Goal: Ask a question

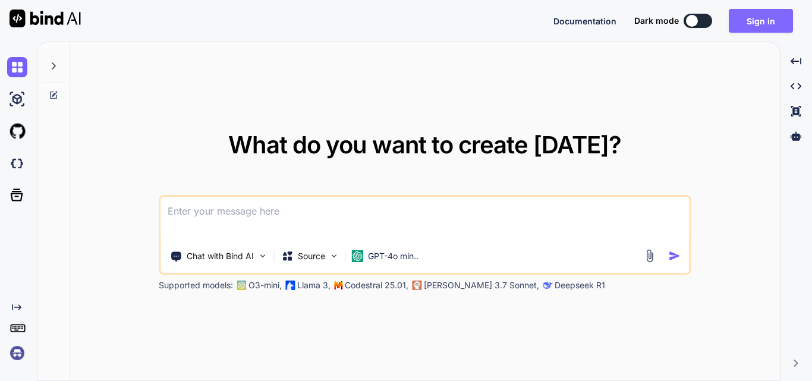
click at [769, 25] on button "Sign in" at bounding box center [760, 21] width 64 height 24
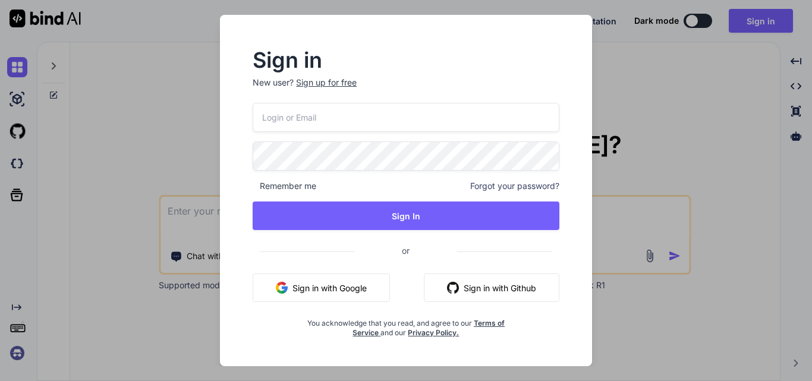
click at [291, 122] on input "email" at bounding box center [405, 117] width 307 height 29
drag, startPoint x: 354, startPoint y: 119, endPoint x: 257, endPoint y: 116, distance: 97.5
click at [257, 116] on input "[EMAIL_ADDRESS][DOMAIN_NAME]" at bounding box center [405, 117] width 307 height 29
type input "[EMAIL_ADDRESS][DOMAIN_NAME]"
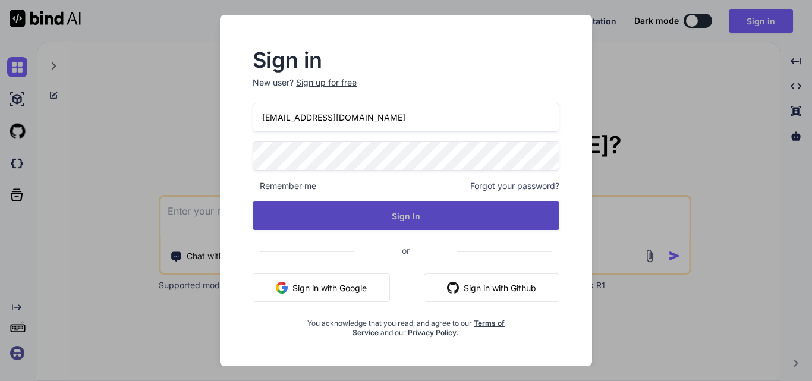
click at [374, 222] on button "Sign In" at bounding box center [405, 215] width 307 height 29
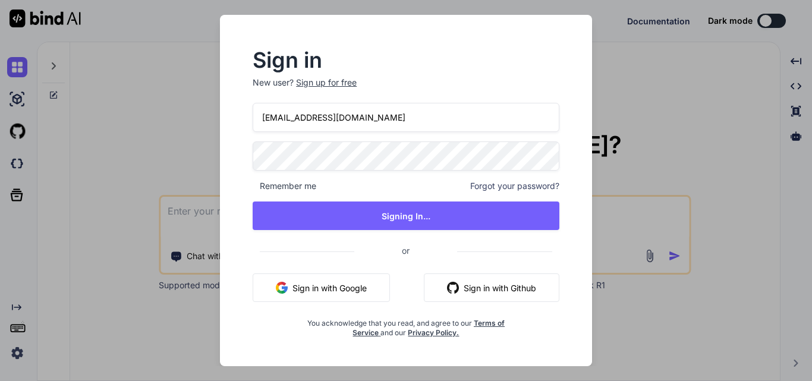
type textarea "x"
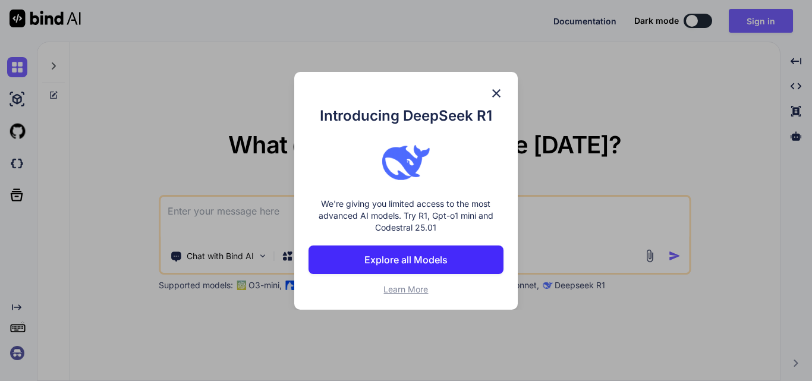
click at [499, 96] on img at bounding box center [496, 93] width 14 height 14
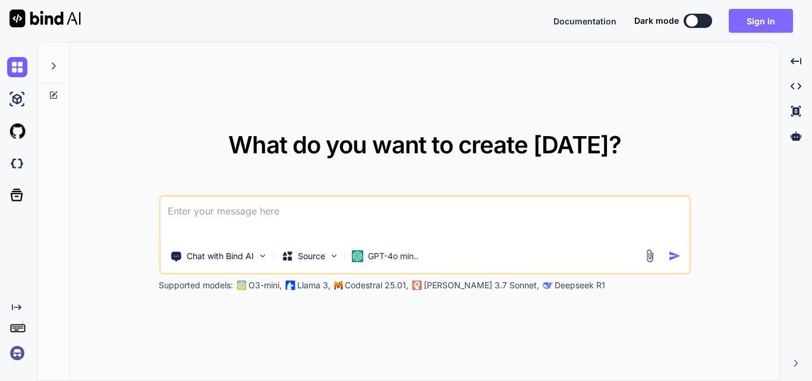
click at [748, 23] on button "Sign in" at bounding box center [760, 21] width 64 height 24
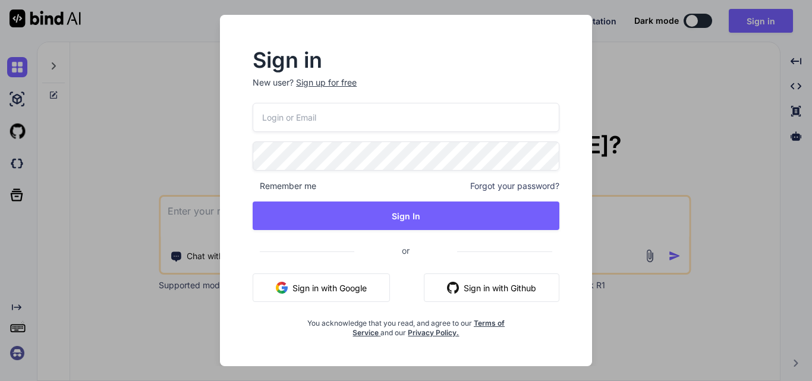
click at [315, 115] on input "email" at bounding box center [405, 117] width 307 height 29
paste input "[EMAIL_ADDRESS][DOMAIN_NAME]"
type input "[EMAIL_ADDRESS][DOMAIN_NAME]"
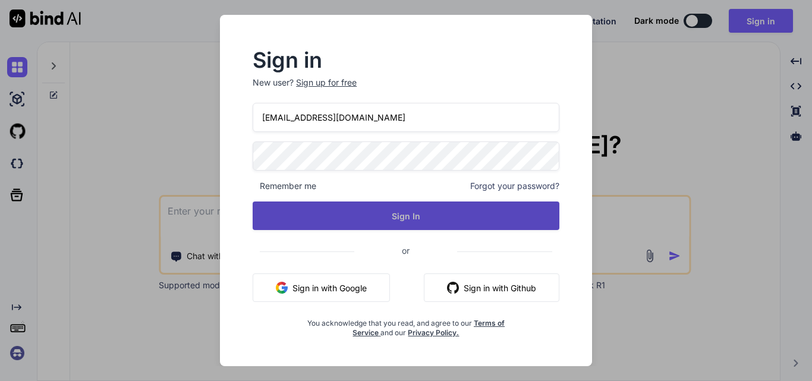
click at [358, 211] on button "Sign In" at bounding box center [405, 215] width 307 height 29
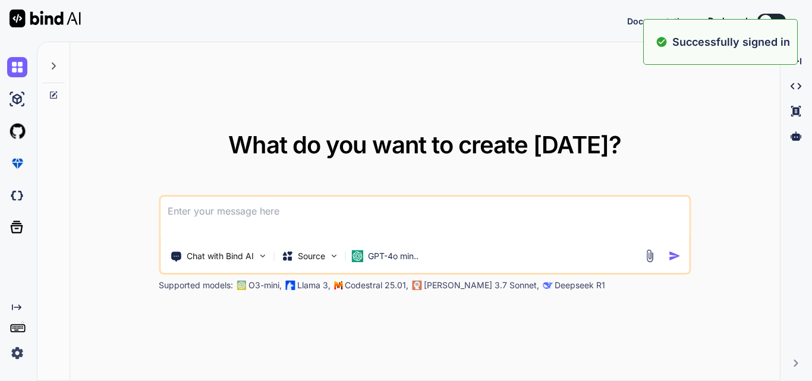
click at [596, 91] on div "What do you want to create [DATE]? Chat with Bind AI Source GPT-4o min.. Suppor…" at bounding box center [424, 211] width 709 height 339
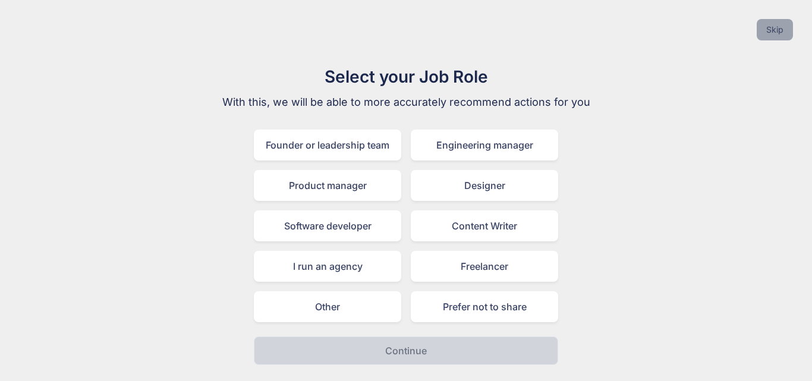
click at [780, 28] on button "Skip" at bounding box center [774, 29] width 36 height 21
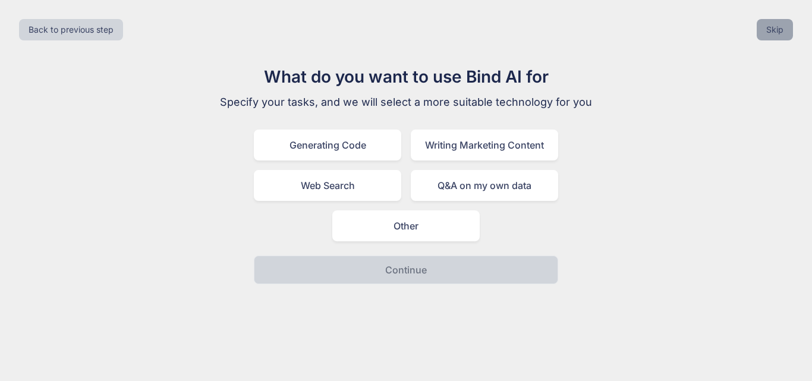
click at [780, 28] on button "Skip" at bounding box center [774, 29] width 36 height 21
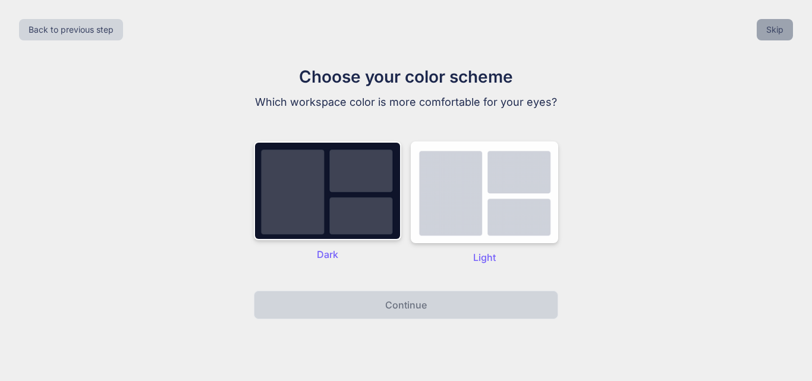
click at [780, 28] on button "Skip" at bounding box center [774, 29] width 36 height 21
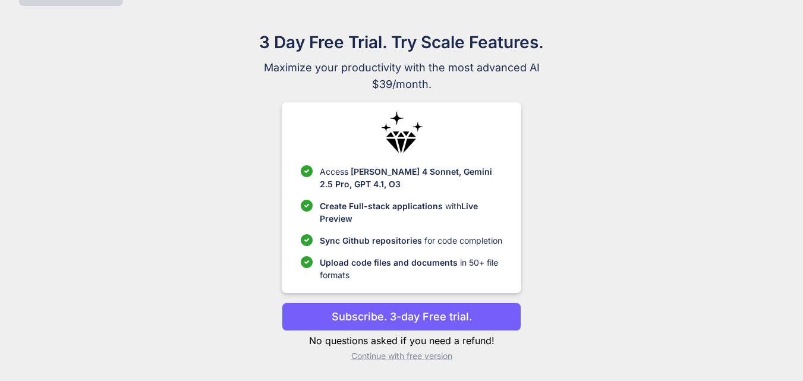
click at [386, 358] on p "Continue with free version" at bounding box center [401, 356] width 239 height 12
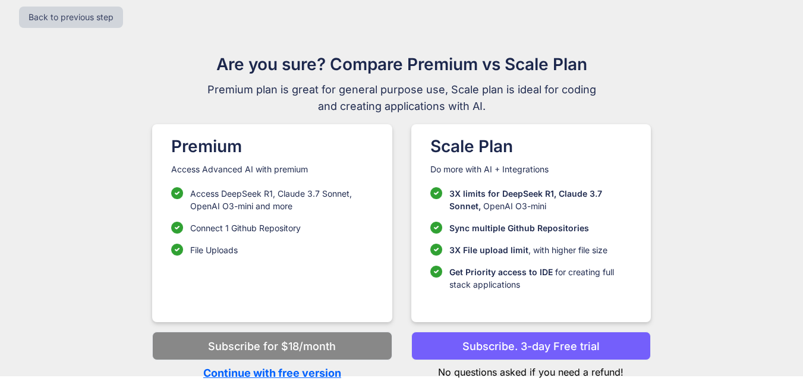
click at [279, 372] on p "Continue with free version" at bounding box center [271, 373] width 239 height 16
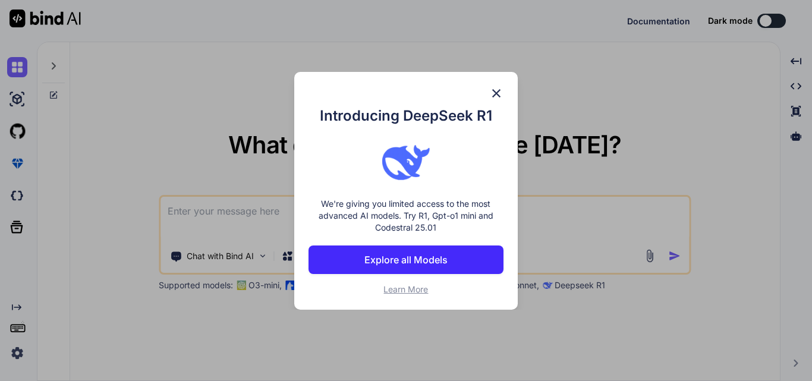
click at [494, 94] on img at bounding box center [496, 93] width 14 height 14
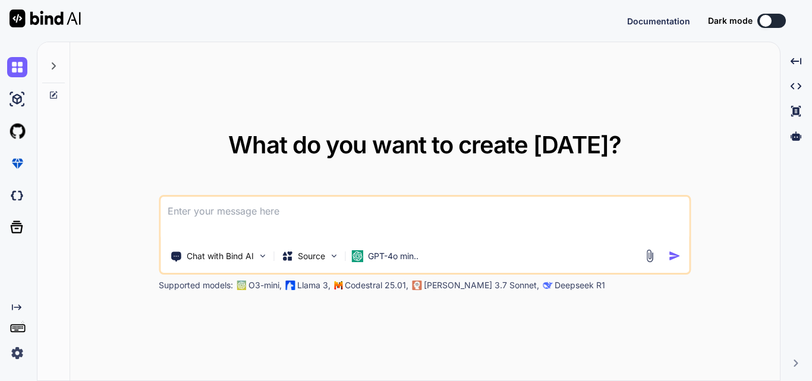
click at [217, 225] on textarea at bounding box center [424, 219] width 528 height 44
paste textarea ""Using below code i want to integrate functionality to store or create speaker …"
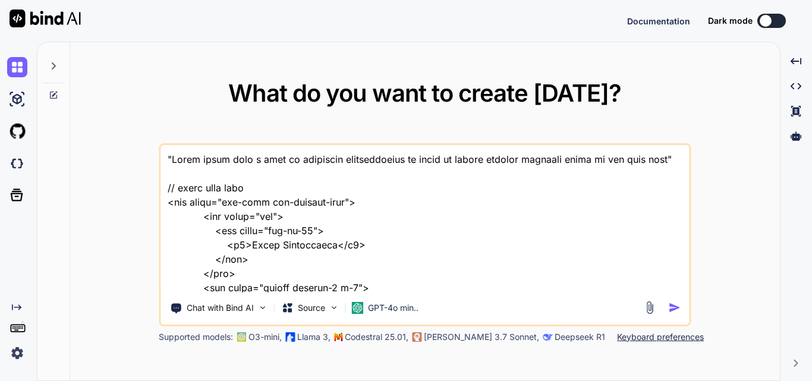
scroll to position [7830, 0]
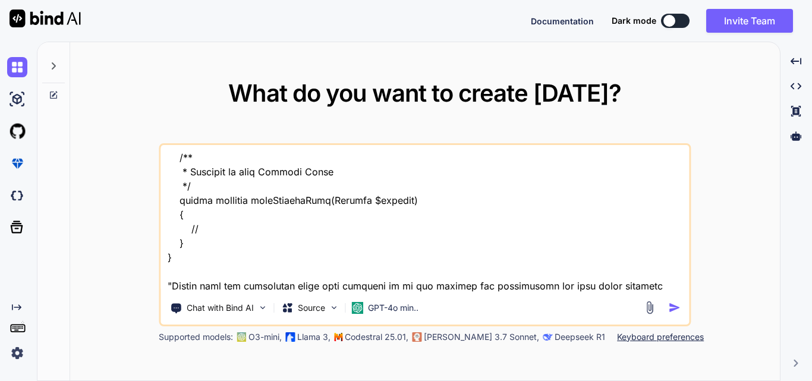
type textarea ""Using below code i want to integrate functionality to store or create speaker …"
click at [671, 308] on img "button" at bounding box center [674, 307] width 12 height 12
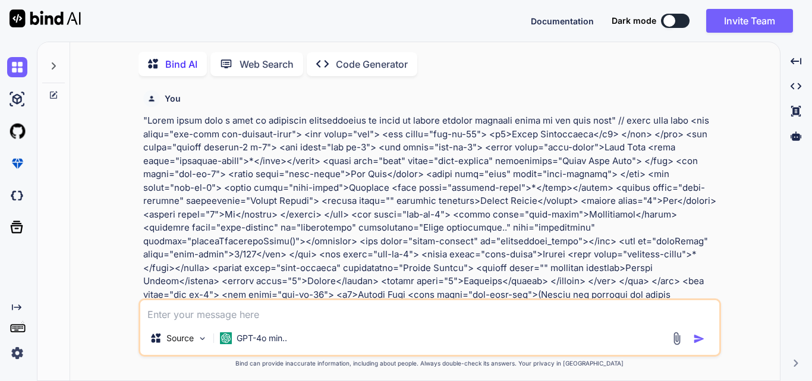
scroll to position [5, 0]
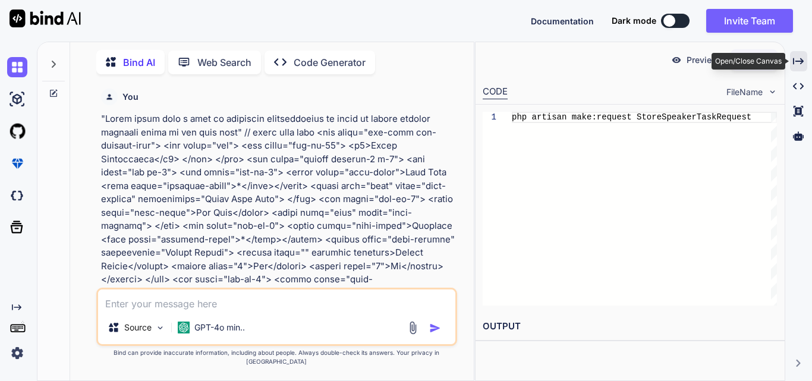
click at [800, 65] on icon "Created with Pixso." at bounding box center [798, 61] width 11 height 11
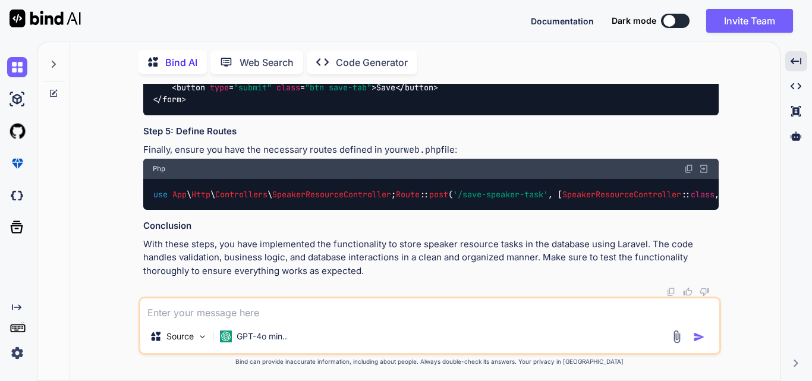
scroll to position [3838, 0]
click at [214, 315] on textarea at bounding box center [429, 308] width 579 height 21
click at [291, 312] on textarea "give me completed updated" at bounding box center [429, 308] width 579 height 21
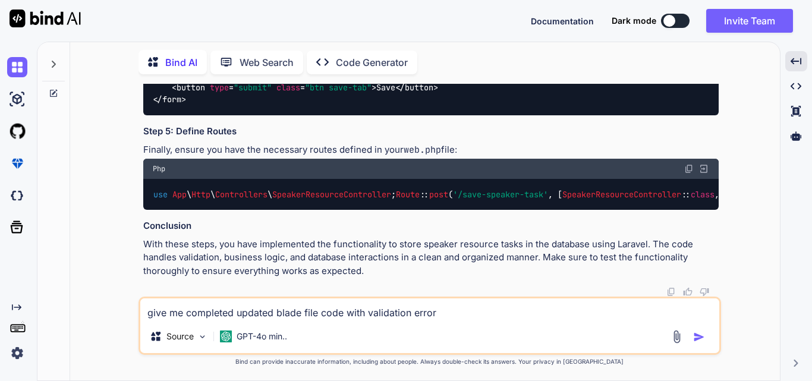
type textarea "give me completed updated blade file code with validation errors"
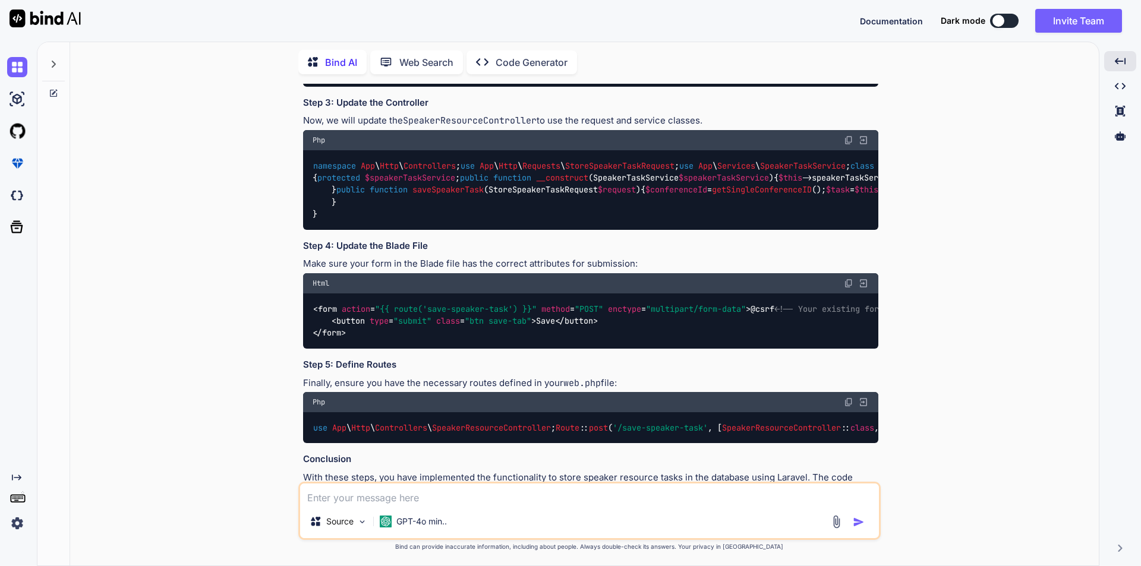
scroll to position [2411, 0]
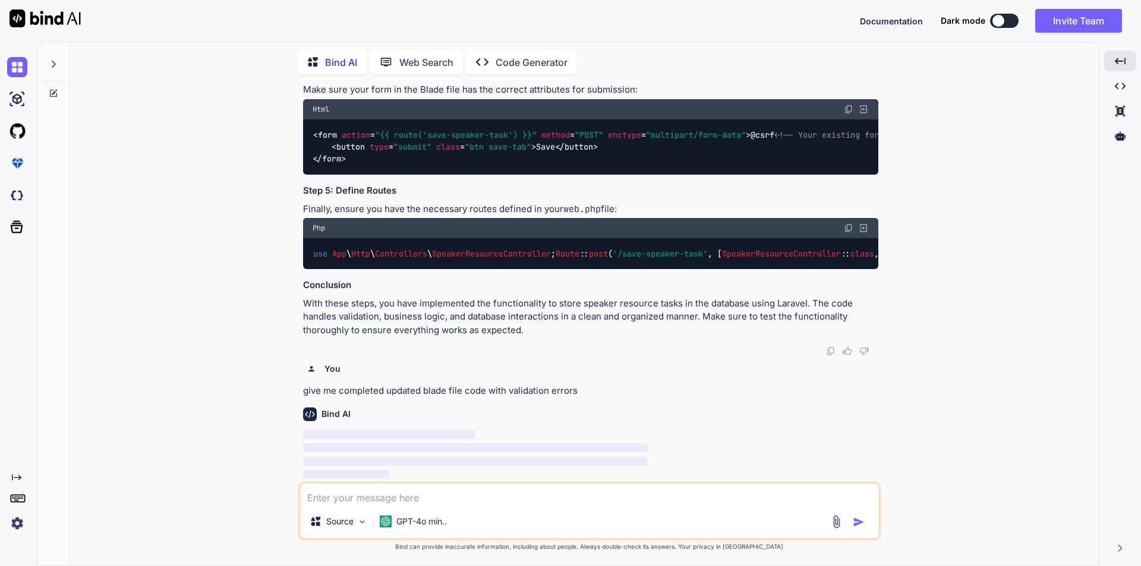
scroll to position [3778, 0]
click at [340, 380] on textarea at bounding box center [589, 494] width 579 height 21
type textarea "i want complete store functionality including files upload and all as in the bl…"
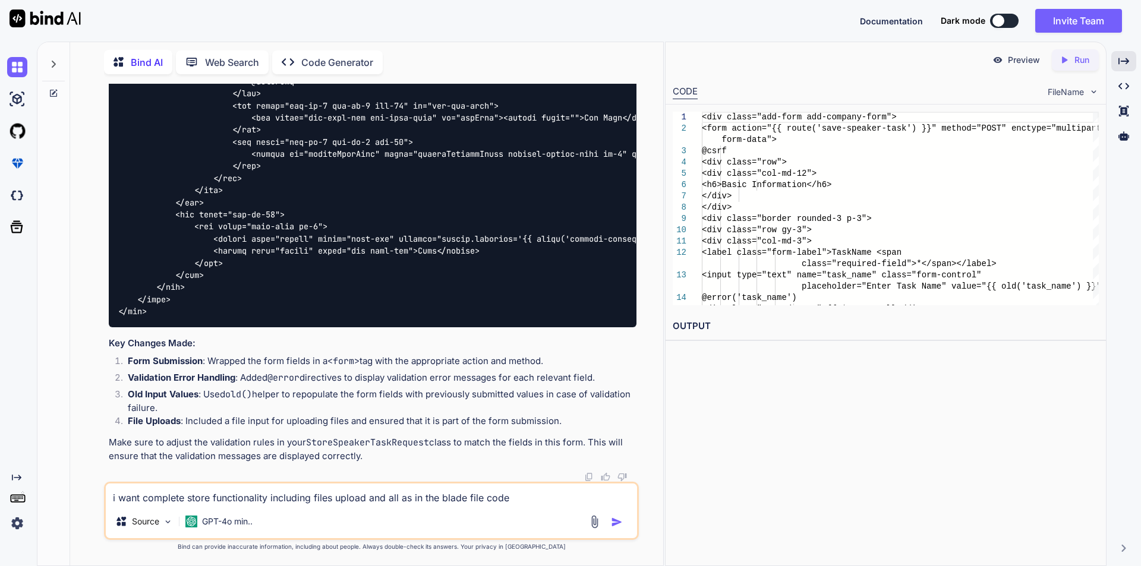
scroll to position [7605, 0]
click at [615, 380] on img "button" at bounding box center [617, 522] width 12 height 12
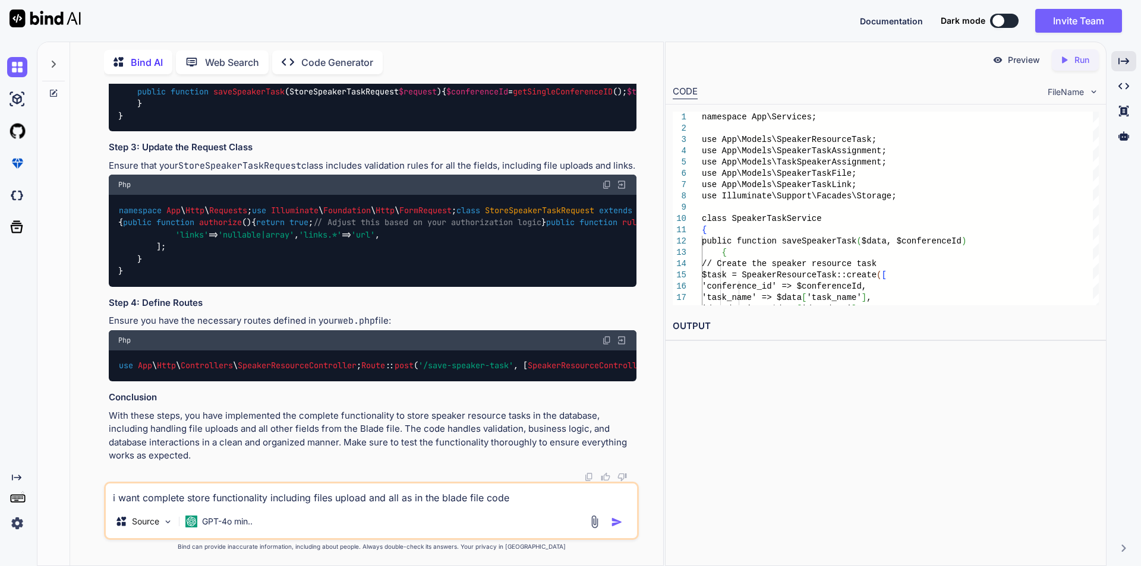
scroll to position [8978, 0]
drag, startPoint x: 144, startPoint y: 337, endPoint x: 139, endPoint y: 283, distance: 54.3
click at [139, 131] on div "namespace App \ Http \ Controllers ; use App \ Http \ Requests \ StoreSpeakerTa…" at bounding box center [373, 73] width 528 height 116
copy code "protected $speakerTaskService ; public function __construct ( SpeakerTaskServic…"
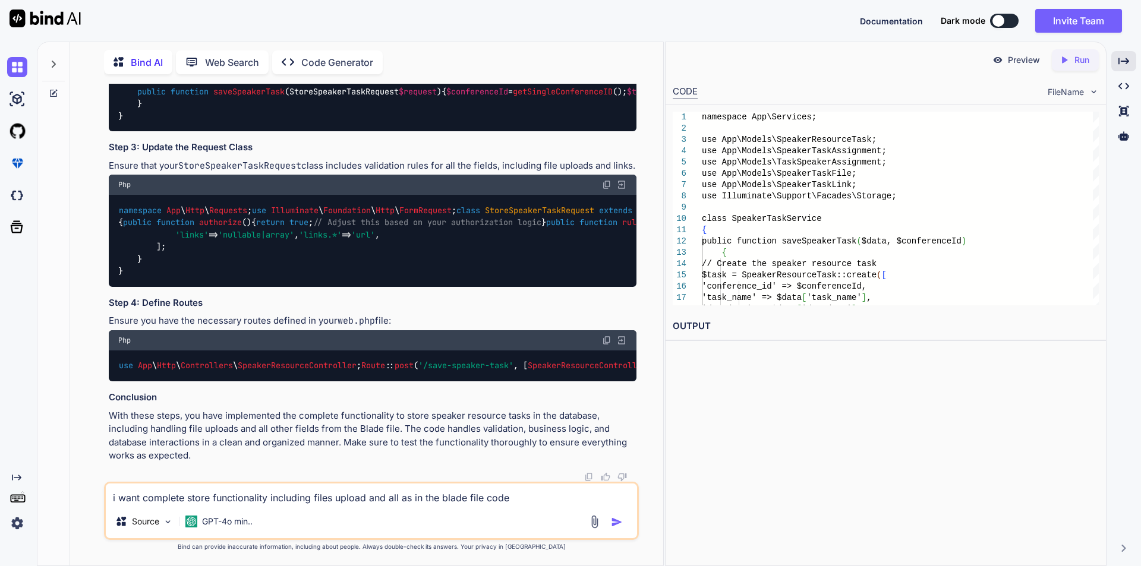
scroll to position [9229, 0]
click at [604, 190] on img at bounding box center [607, 185] width 10 height 10
click at [485, 216] on span "StoreSpeakerTaskRequest" at bounding box center [539, 210] width 109 height 11
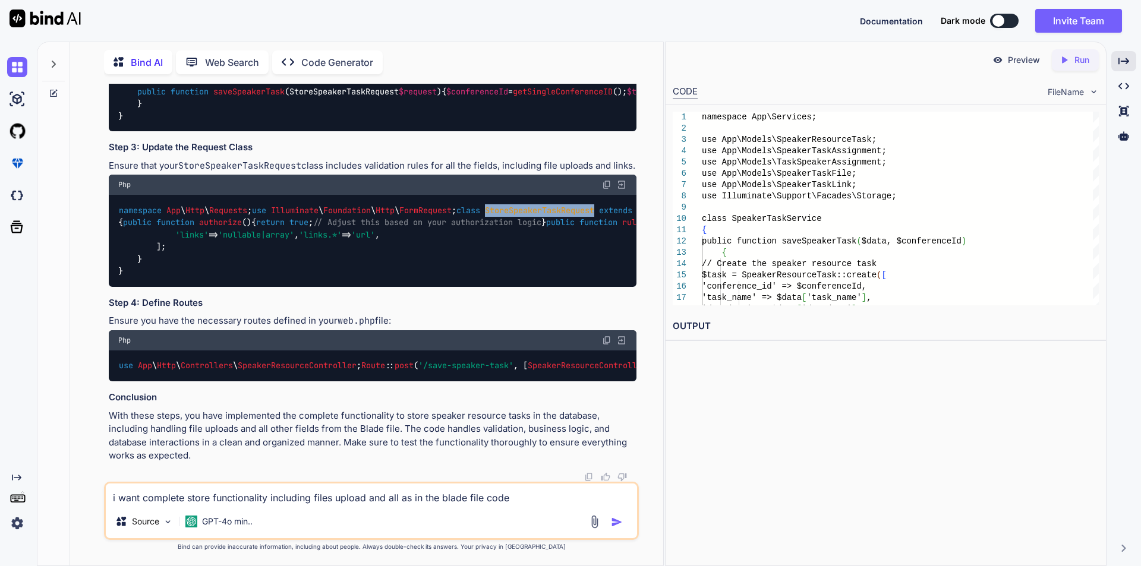
drag, startPoint x: 257, startPoint y: 386, endPoint x: 149, endPoint y: 386, distance: 108.7
click at [485, 216] on span "StoreSpeakerTaskRequest" at bounding box center [539, 210] width 109 height 11
copy span "StoreSpeakerTaskRequest"
click at [604, 190] on img at bounding box center [607, 185] width 10 height 10
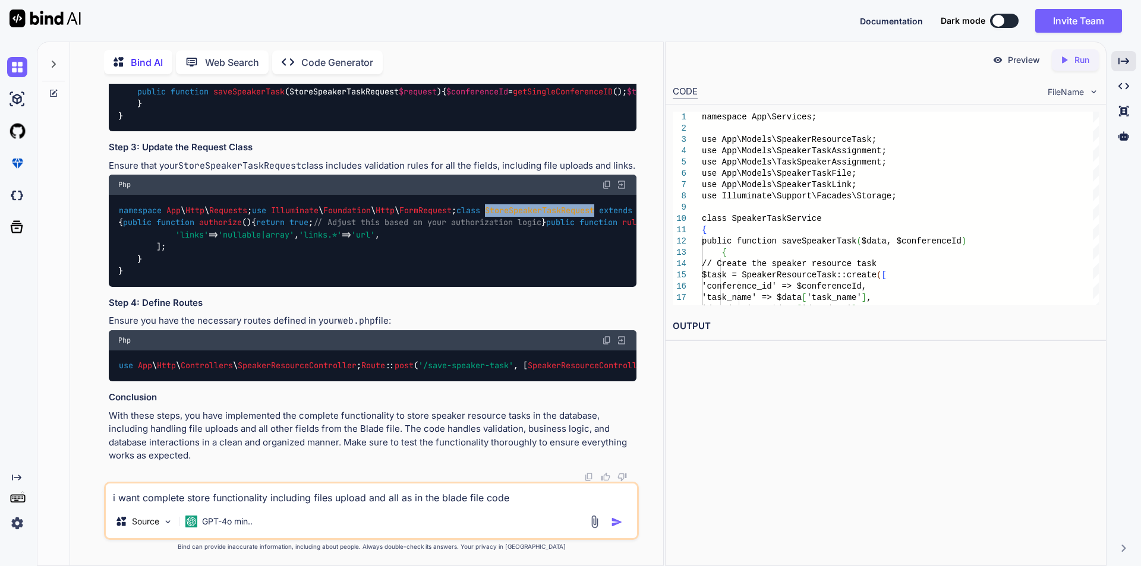
click at [485, 209] on span "StoreSpeakerTaskRequest" at bounding box center [539, 210] width 109 height 11
click at [485, 207] on span "StoreSpeakerTaskRequest" at bounding box center [539, 210] width 109 height 11
drag, startPoint x: 147, startPoint y: 207, endPoint x: 260, endPoint y: 206, distance: 112.3
click at [456, 206] on span "class StoreSpeakerTaskRequest extends FormRequest" at bounding box center [572, 210] width 233 height 11
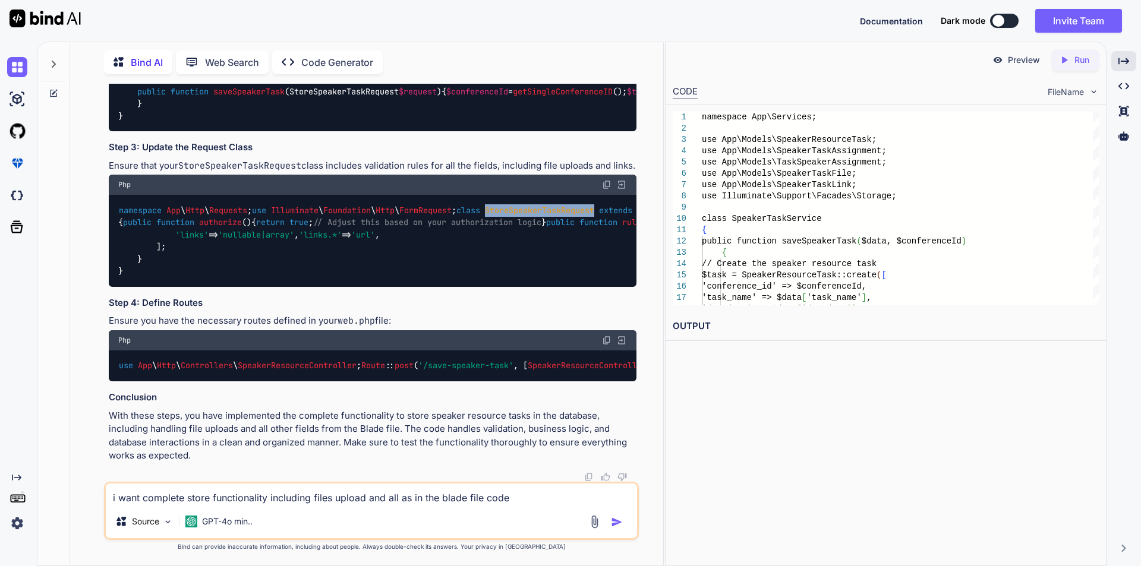
scroll to position [9110, 0]
click at [137, 97] on span "public" at bounding box center [151, 91] width 29 height 11
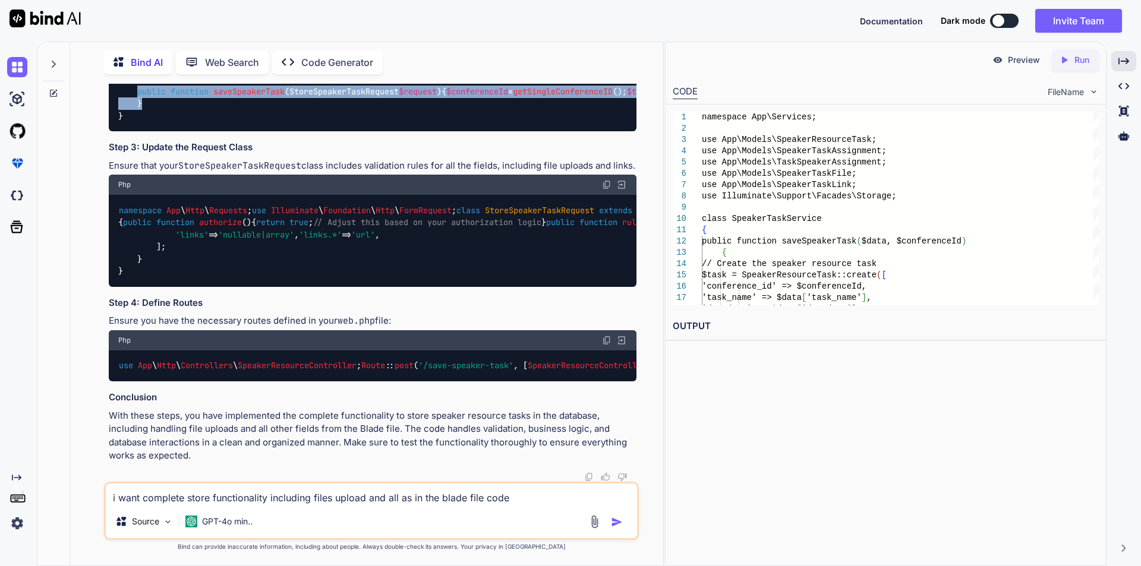
drag, startPoint x: 137, startPoint y: 267, endPoint x: 141, endPoint y: 338, distance: 70.8
click at [141, 122] on code "namespace App \ Http \ Controllers ; use App \ Http \ Requests \ StoreSpeakerTa…" at bounding box center [809, 73] width 1383 height 97
copy code "public function saveSpeakerTask ( StoreSpeakerTaskRequest $request ) { $confere…"
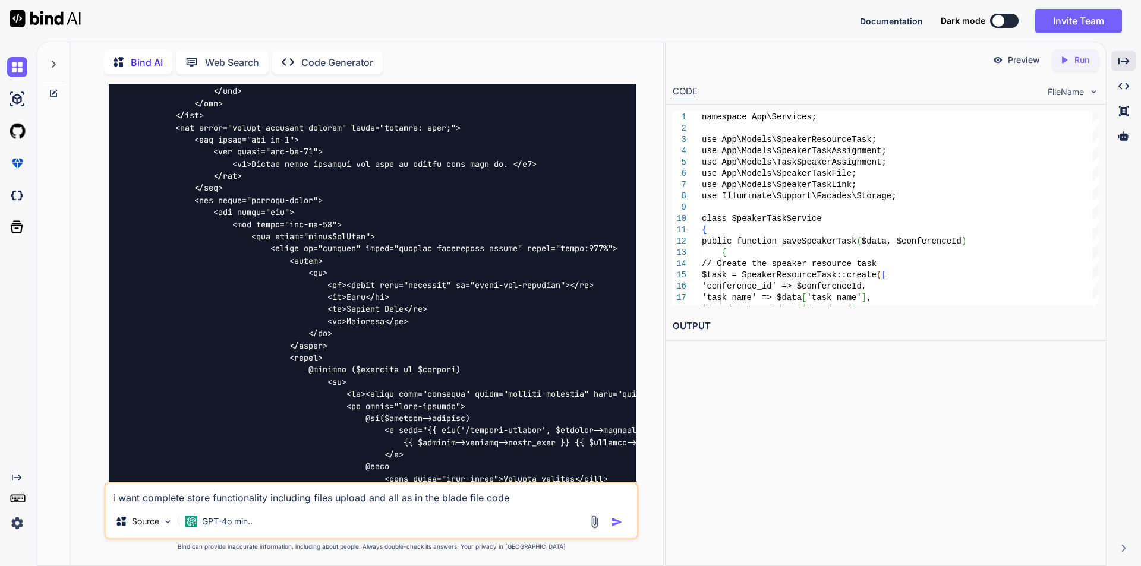
scroll to position [4179, 0]
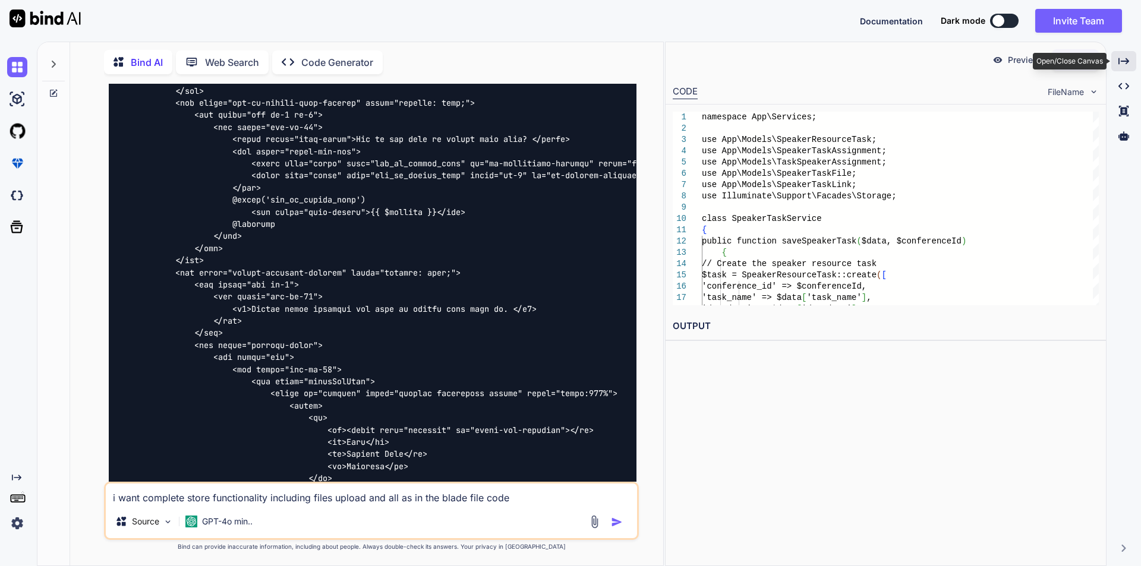
click at [811, 61] on icon at bounding box center [1123, 61] width 11 height 7
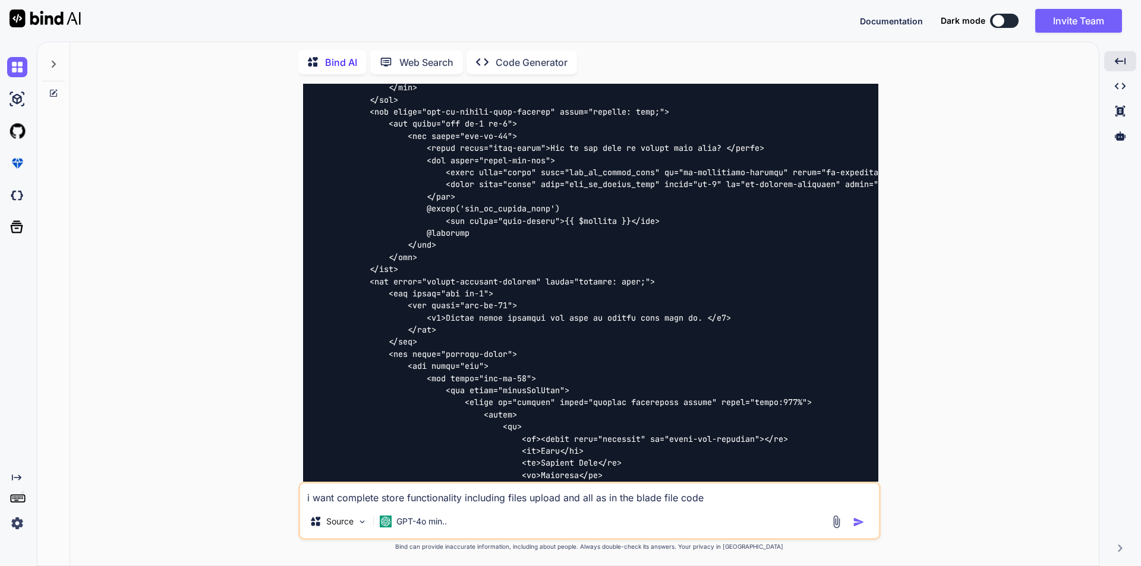
click at [811, 241] on div "You Bind AI To implement the functionality for storing speaker resource tasks i…" at bounding box center [589, 325] width 1019 height 482
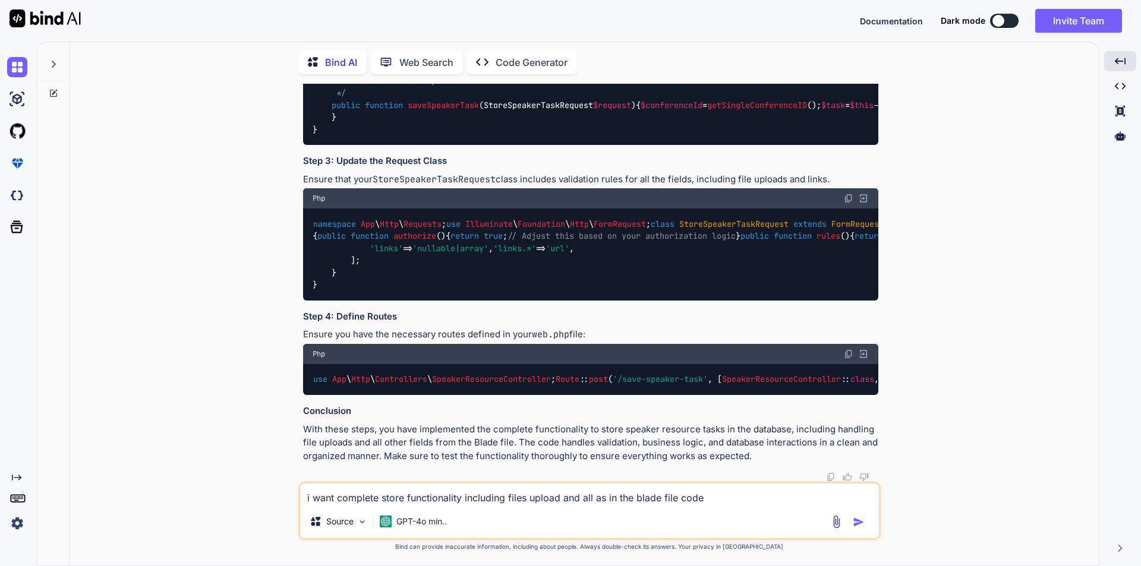
scroll to position [9489, 0]
click at [349, 380] on textarea "i want complete store functionality including files upload and all as in the bl…" at bounding box center [589, 494] width 579 height 21
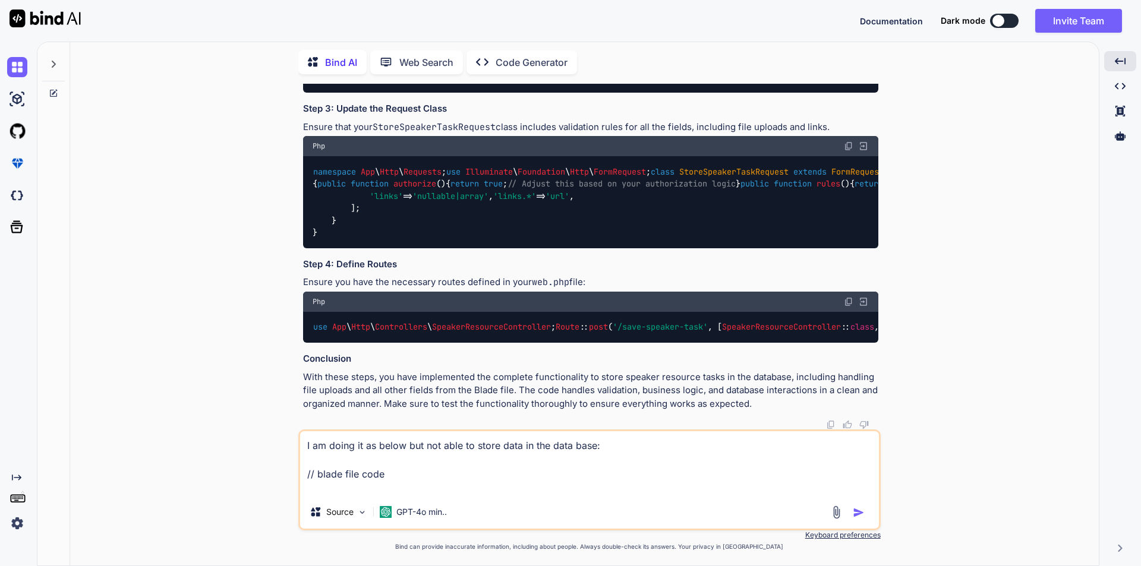
click at [336, 380] on textarea "I am doing it as below but not able to store data in the data base: // blade fi…" at bounding box center [589, 463] width 579 height 64
paste textarea "<div class="add-form add-company-form"> <form action="{{ route('save-speaker-ta…"
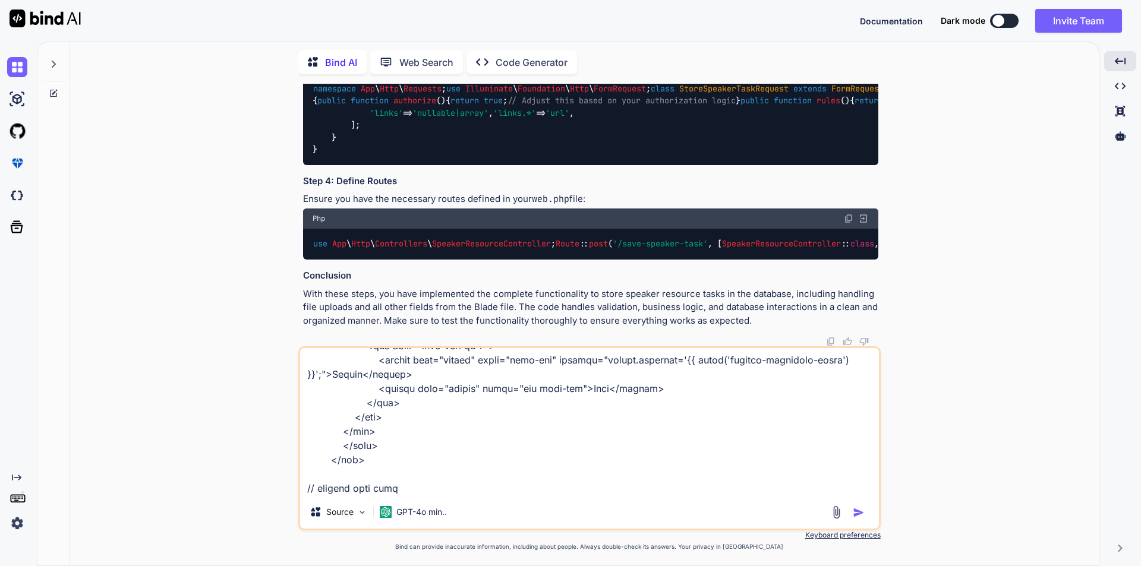
scroll to position [3952, 0]
click at [343, 380] on textarea at bounding box center [589, 421] width 579 height 147
paste textarea "<?php namespace App\Services; use Illuminate\Support\Facades\Storage; use App\M…"
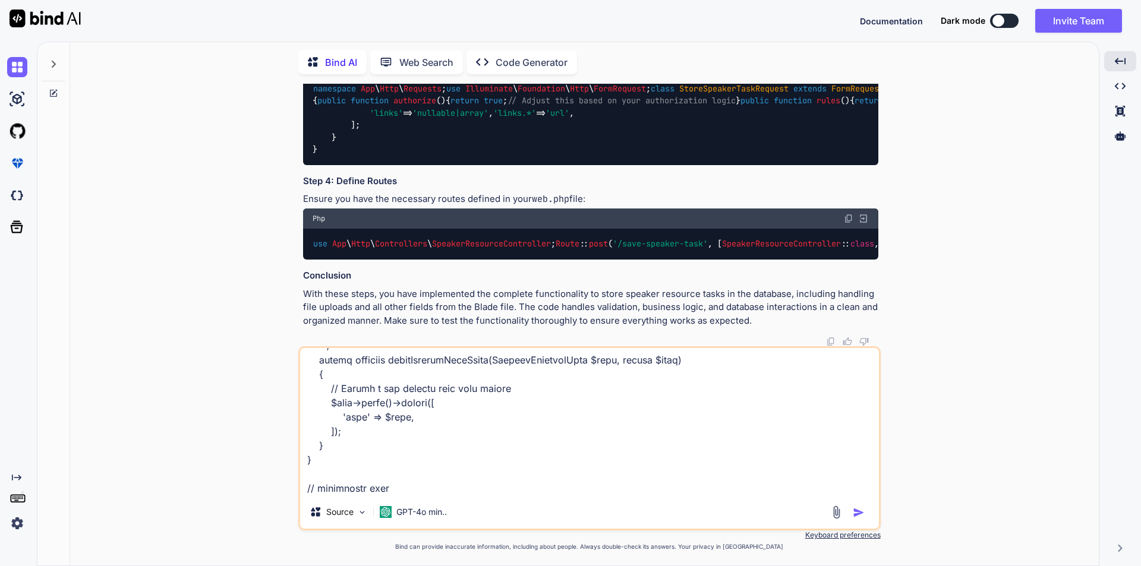
scroll to position [5435, 0]
click at [362, 380] on textarea at bounding box center [589, 421] width 579 height 147
paste textarea "private $speakerResourceService; public function __construct(SpeakerResourceSer…"
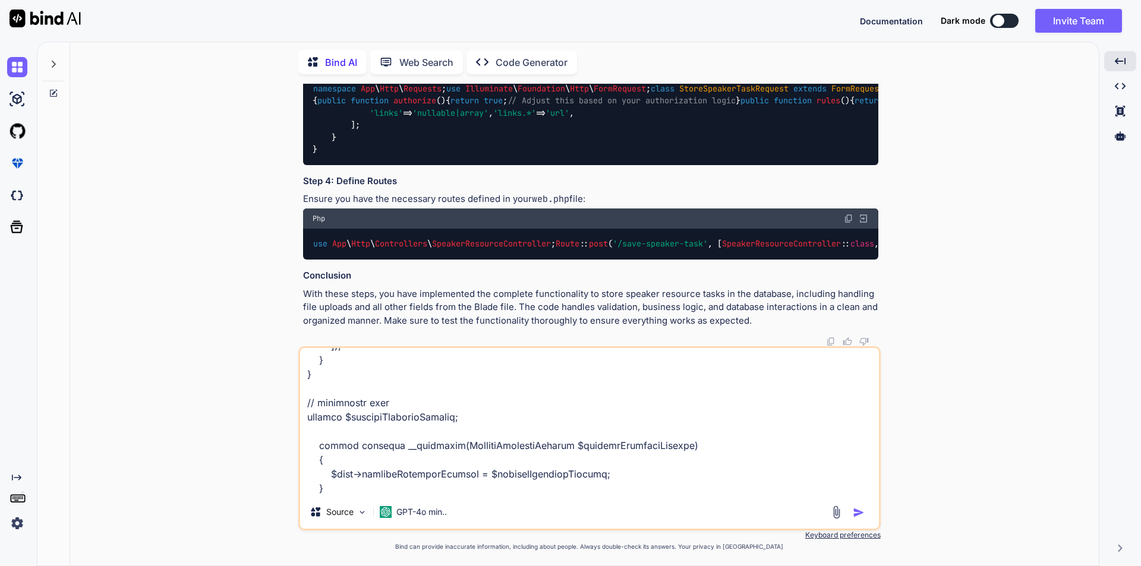
scroll to position [5520, 0]
click at [332, 380] on textarea at bounding box center [589, 421] width 579 height 147
paste textarea "public function saveSpeakerTask(Request $request) { // Validate form data $vali…"
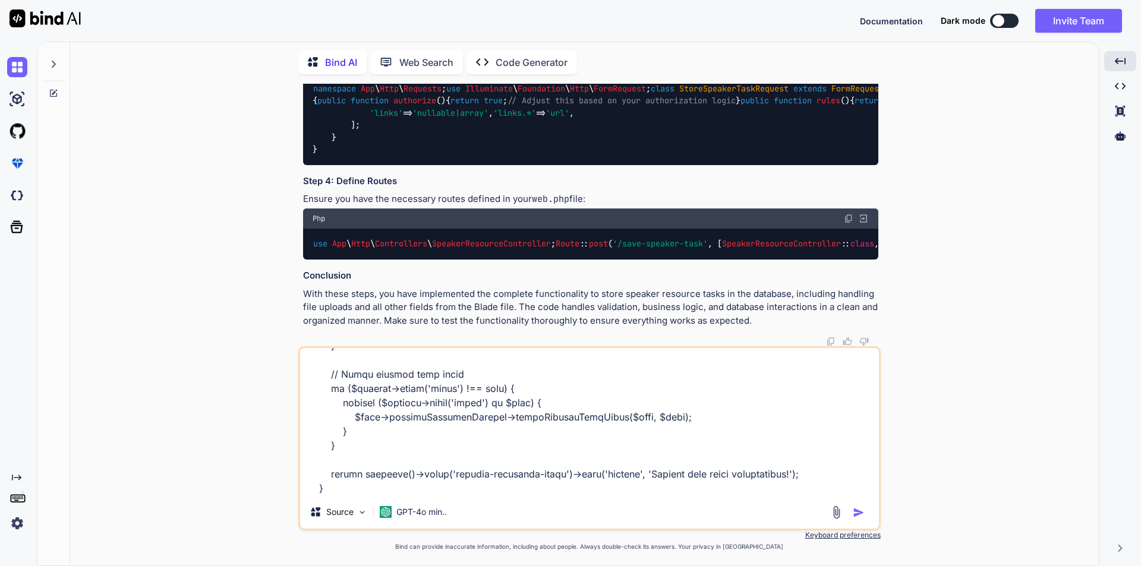
scroll to position [5962, 0]
click at [323, 380] on textarea at bounding box center [589, 421] width 579 height 147
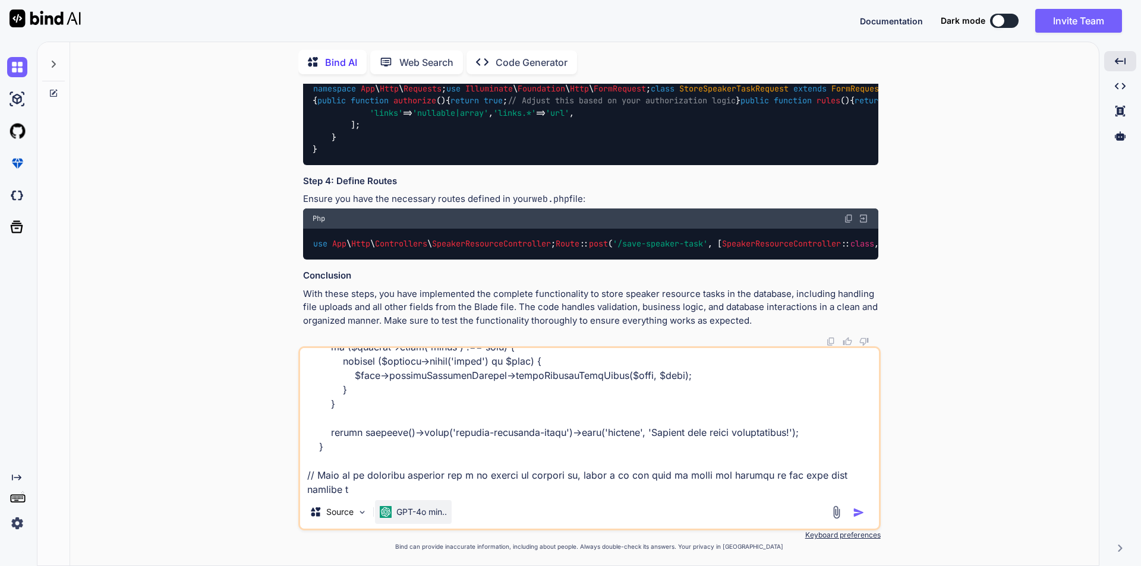
scroll to position [5990, 0]
click at [428, 380] on textarea at bounding box center [589, 421] width 579 height 147
type textarea "I am doing it as below but not able to store data in the data base: // blade fi…"
click at [811, 380] on img "button" at bounding box center [859, 513] width 12 height 12
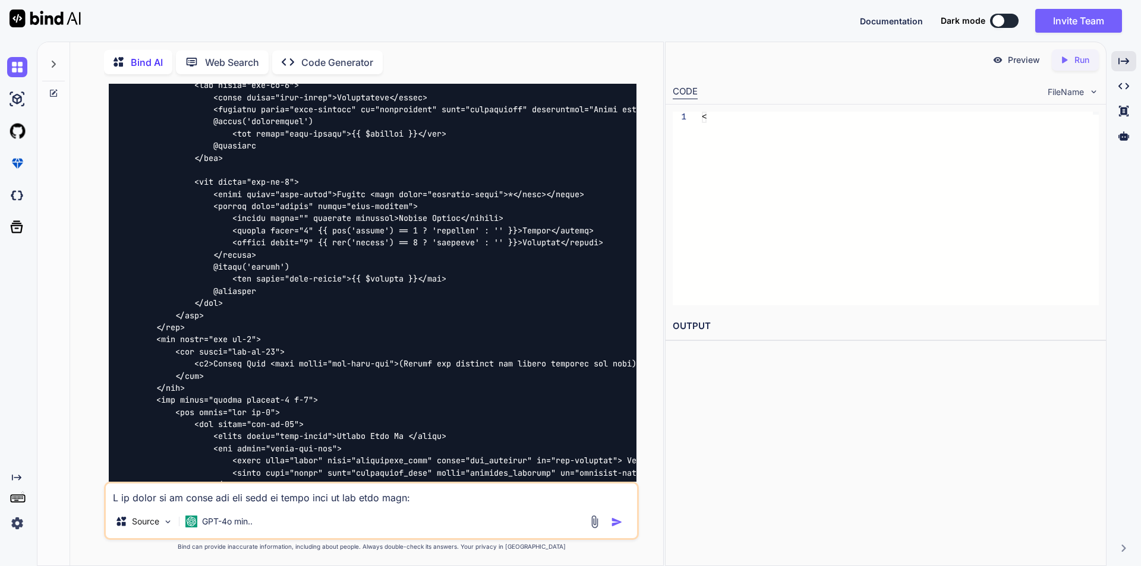
scroll to position [10102, 0]
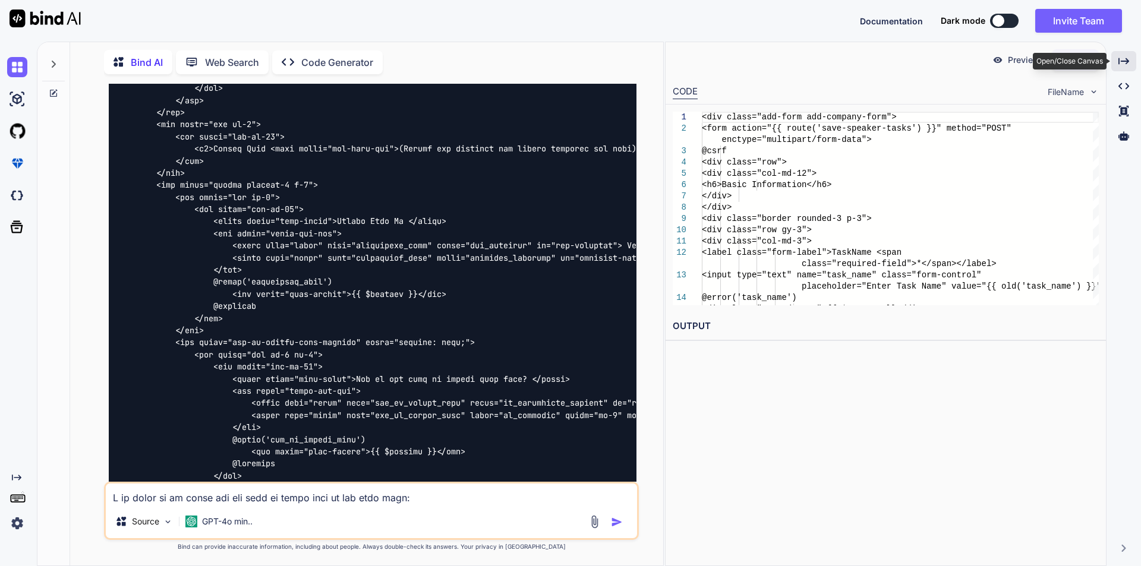
click at [811, 62] on icon at bounding box center [1123, 61] width 11 height 7
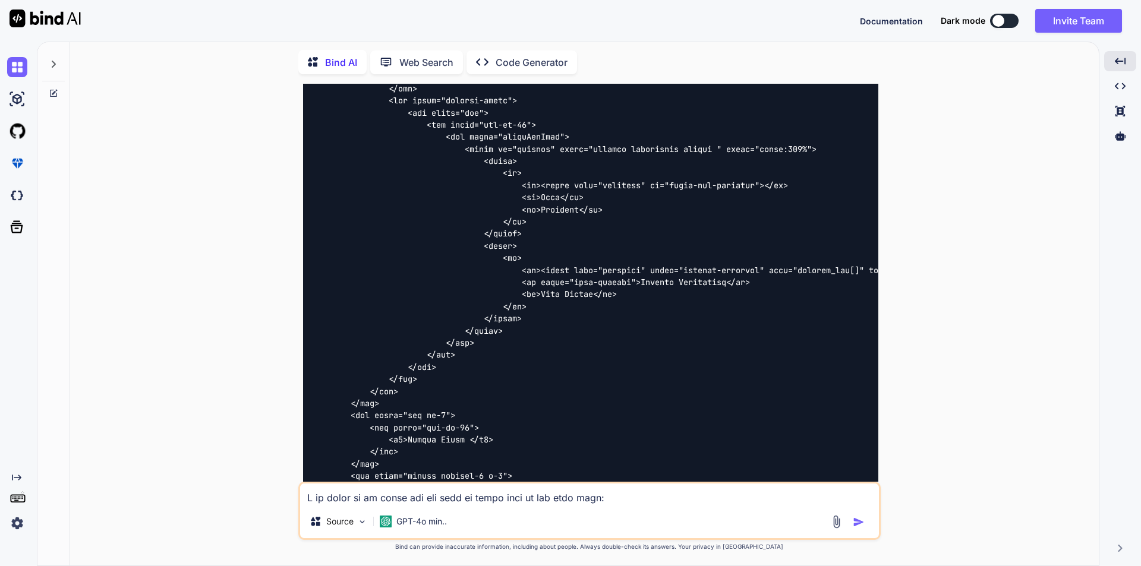
scroll to position [11131, 0]
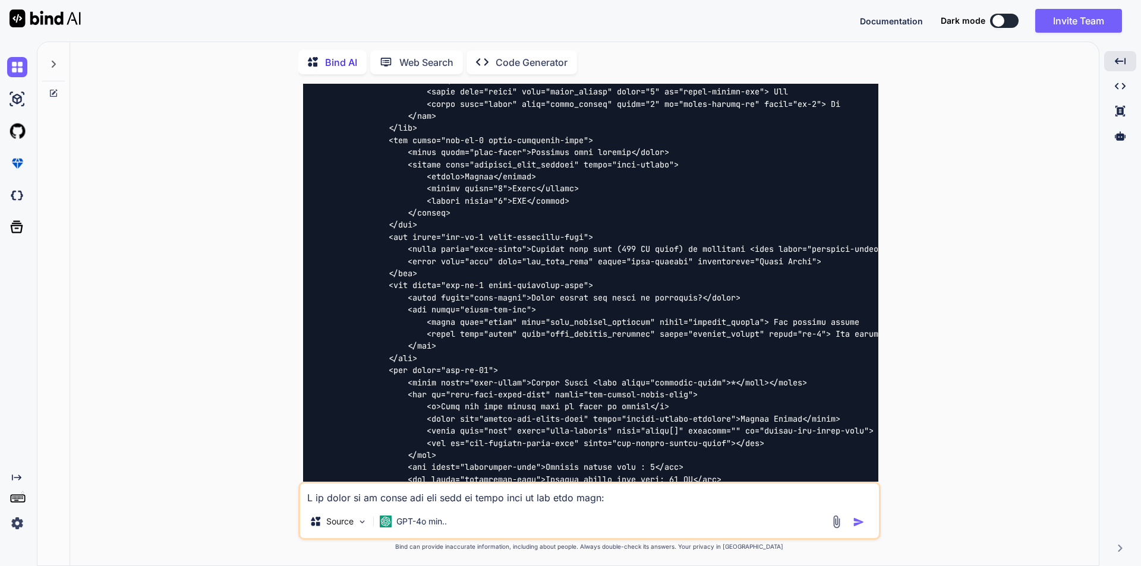
scroll to position [11904, 0]
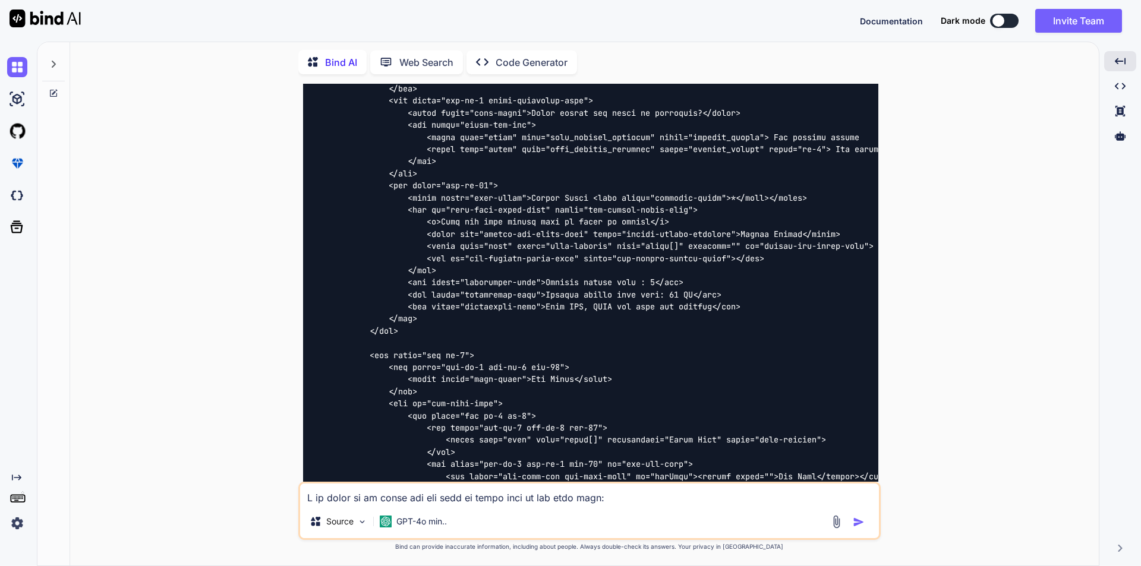
click at [459, 380] on textarea at bounding box center [589, 494] width 579 height 21
type textarea "make sure existing functionality should not be effected in blade file, like sec…"
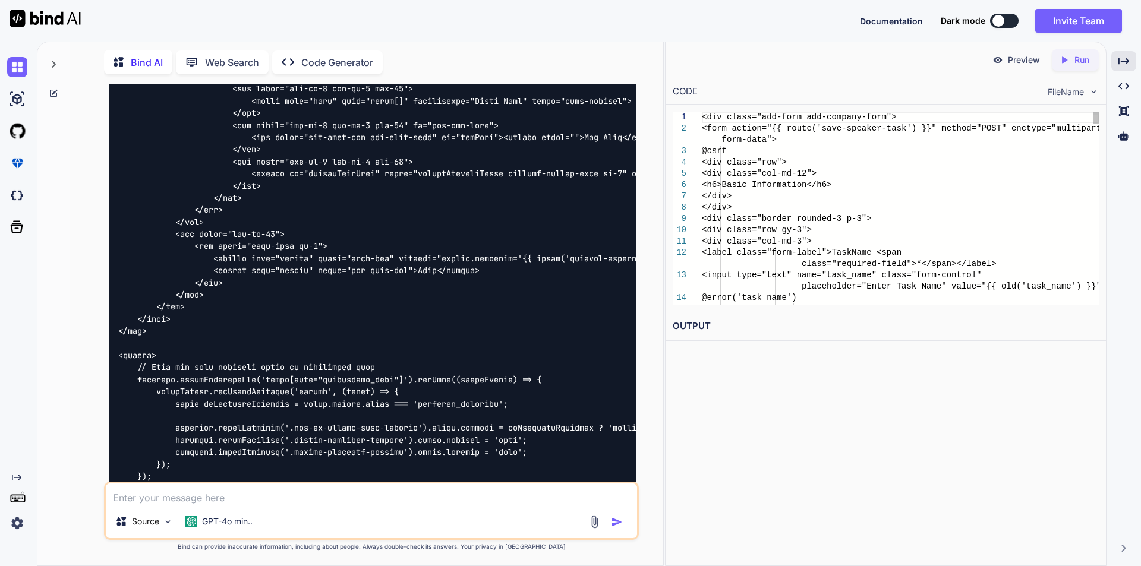
scroll to position [17216, 0]
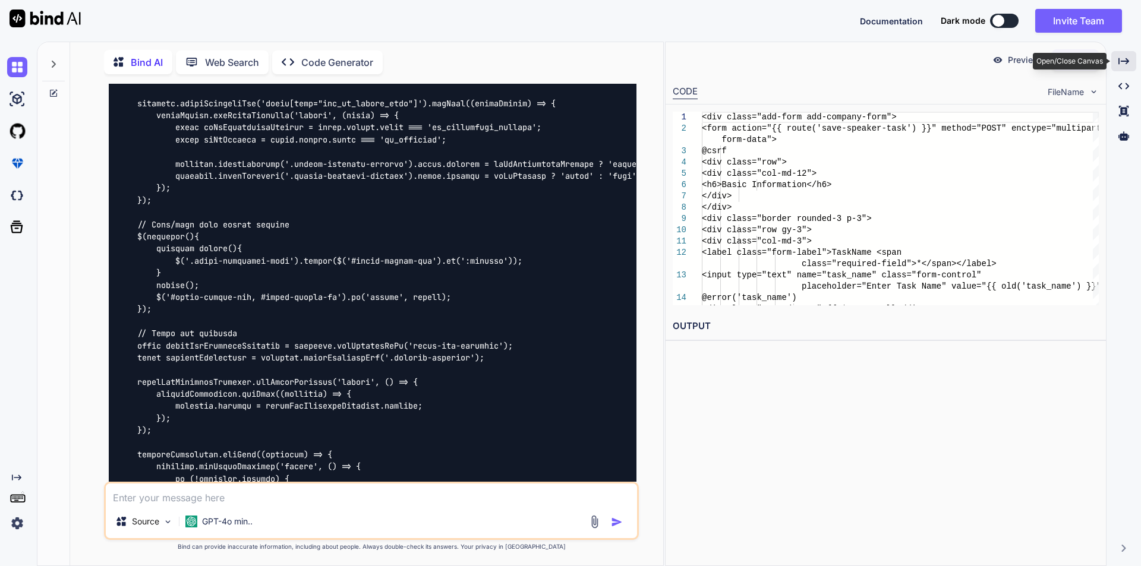
click at [811, 65] on icon "Created with Pixso." at bounding box center [1123, 61] width 11 height 11
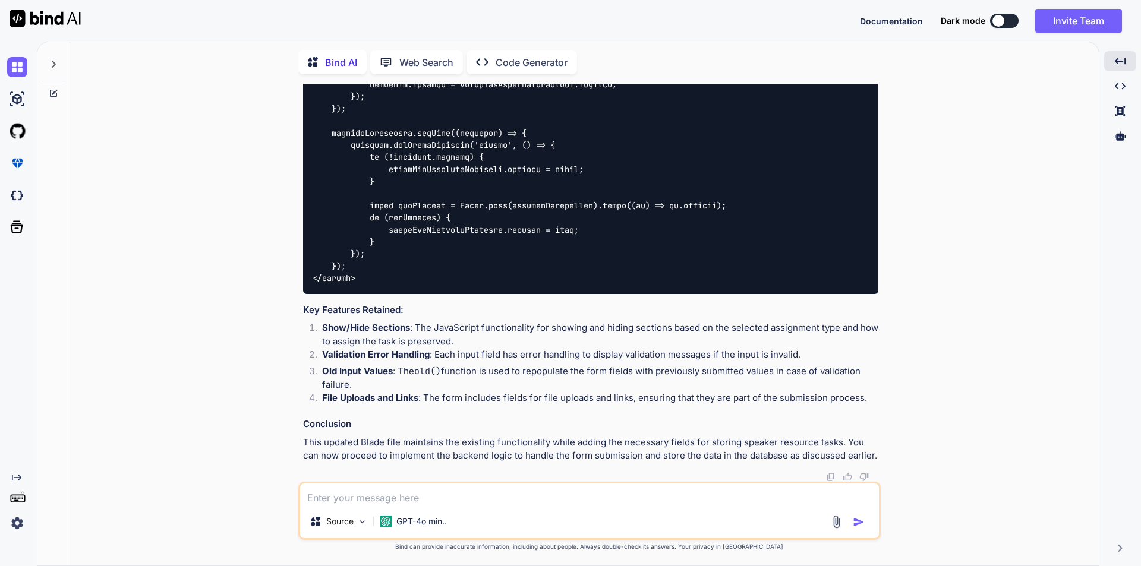
scroll to position [19432, 0]
drag, startPoint x: 344, startPoint y: 288, endPoint x: 321, endPoint y: 260, distance: 35.4
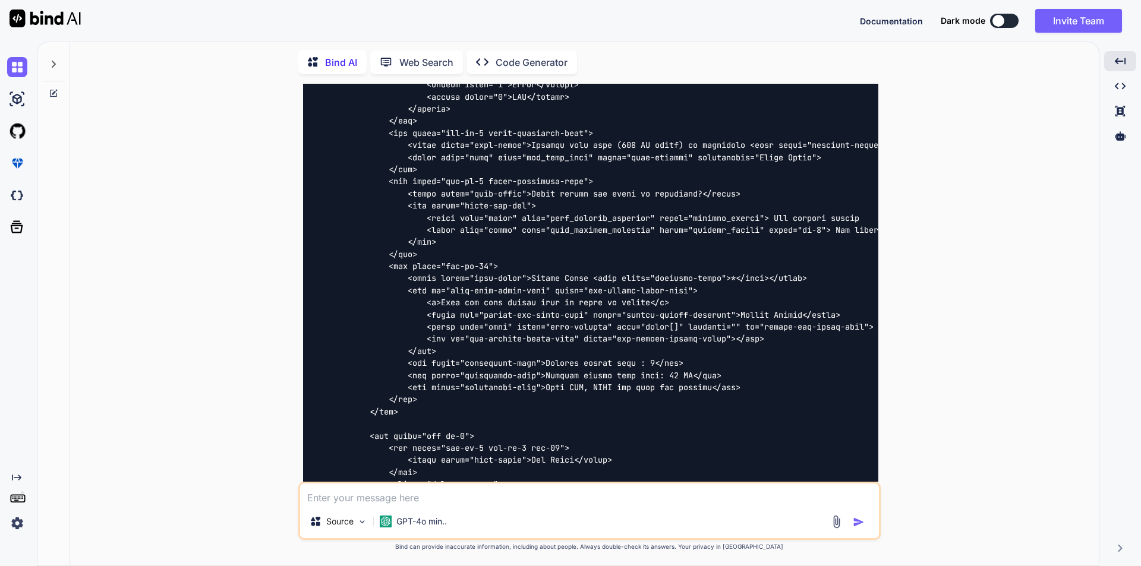
scroll to position [16046, 0]
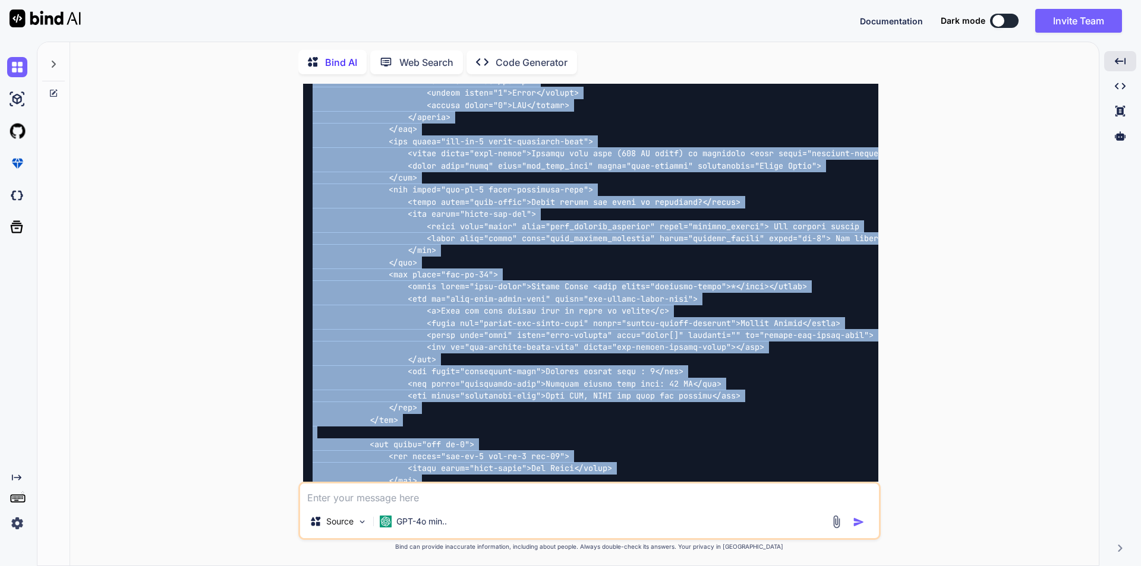
copy code "<div class="add-form add-company-form"> <form action="{{ route('save-speaker-ta…"
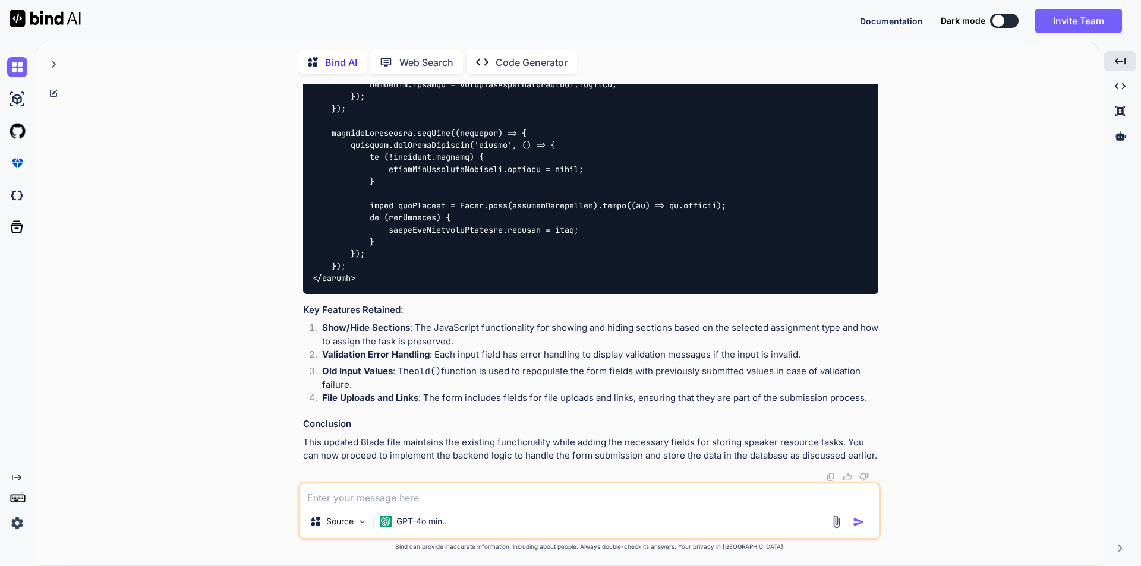
scroll to position [20393, 0]
click at [398, 380] on textarea at bounding box center [589, 494] width 579 height 21
paste textarea "<div class="add-form add-company-form"> <form action="{{ route('save-speaker-ta…"
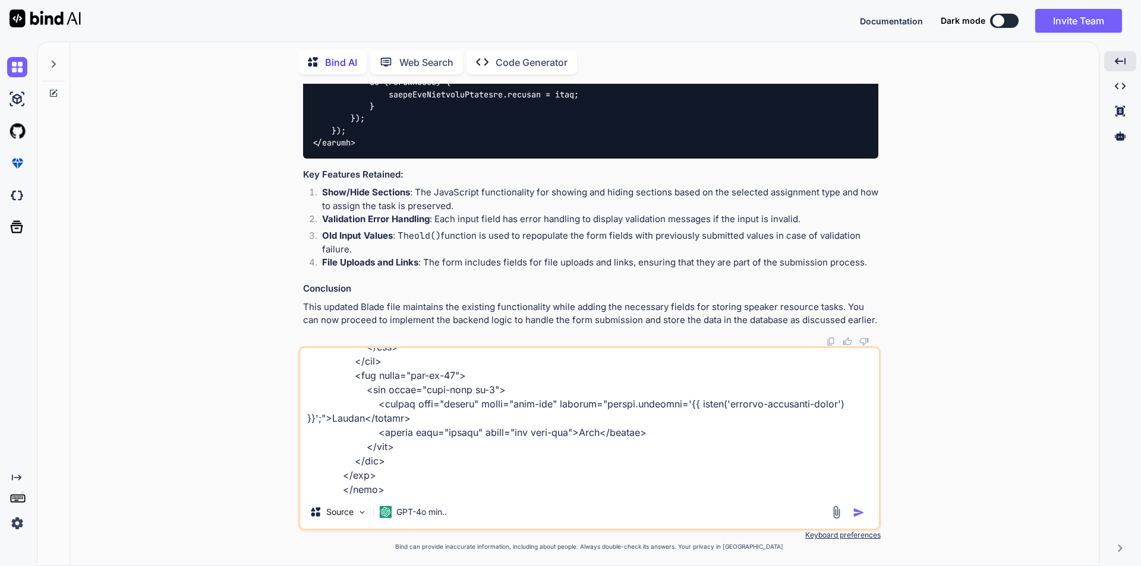
scroll to position [3894, 0]
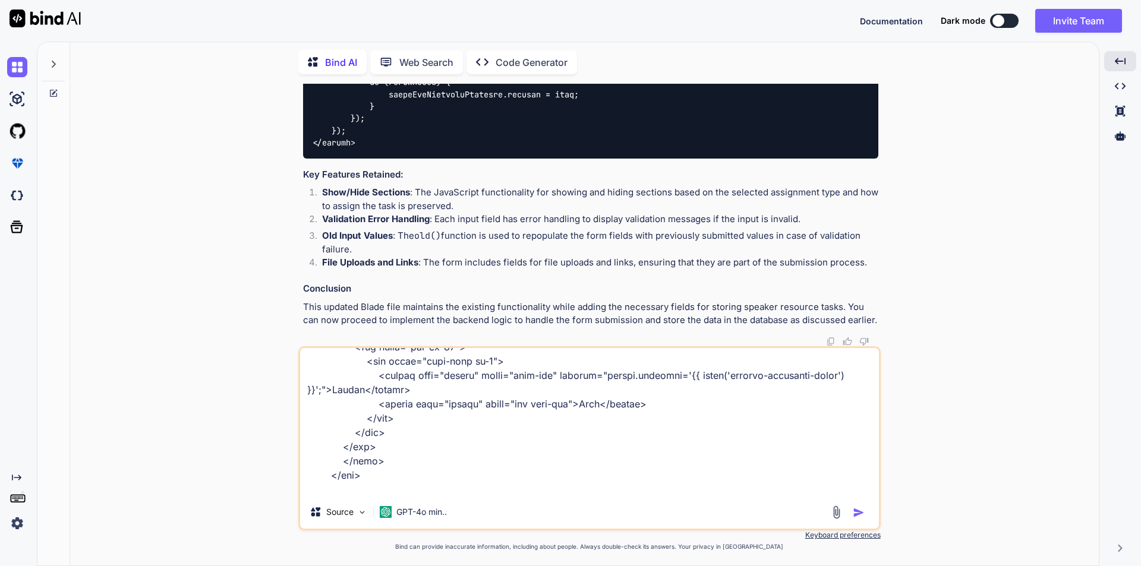
type textarea "<div class="add-form add-company-form"> <form action="{{ route('save-speaker-ta…"
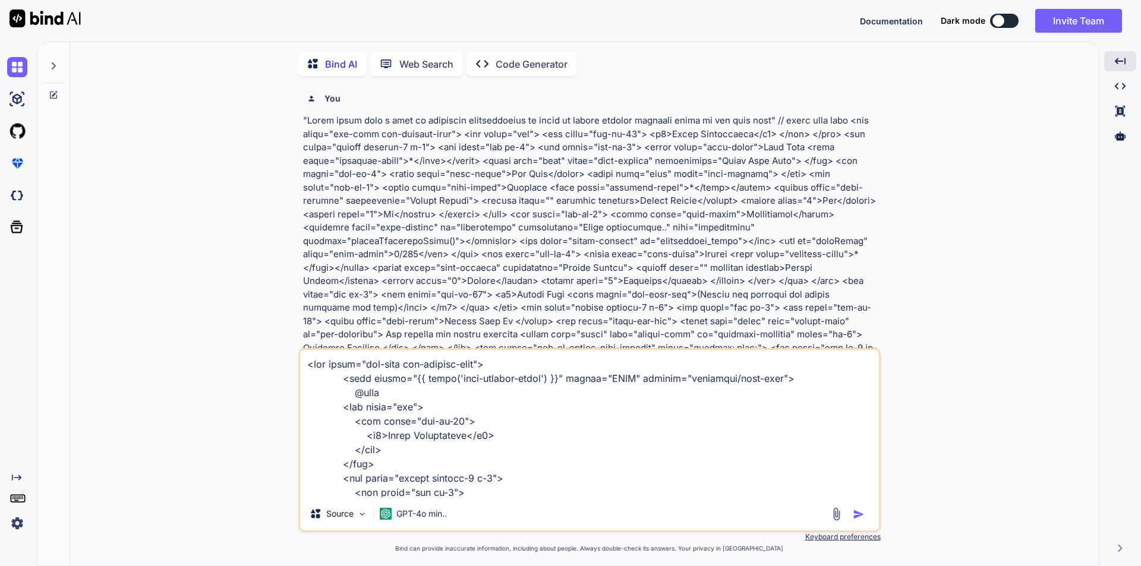
type textarea "x"
type textarea "<div class="add-form add-company-form"> <form action="{{ route('save-speaker-ta…"
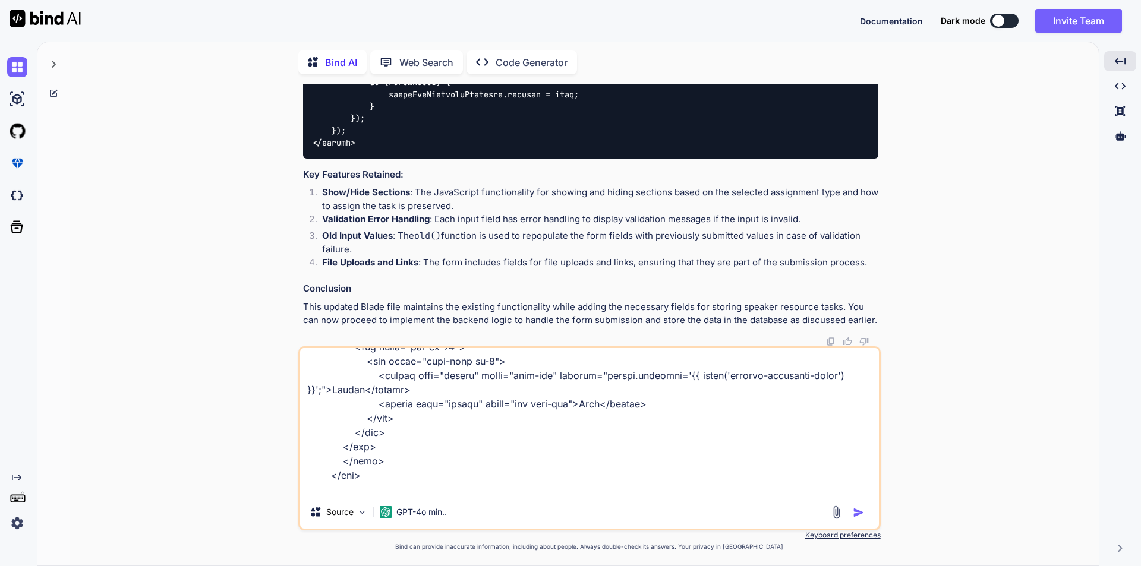
type textarea "x"
type textarea "<div class="add-form add-company-form"> <form action="{{ route('save-speaker-ta…"
type textarea "x"
type textarea "<div class="add-form add-company-form"> <form action="{{ route('save-speaker-ta…"
type textarea "x"
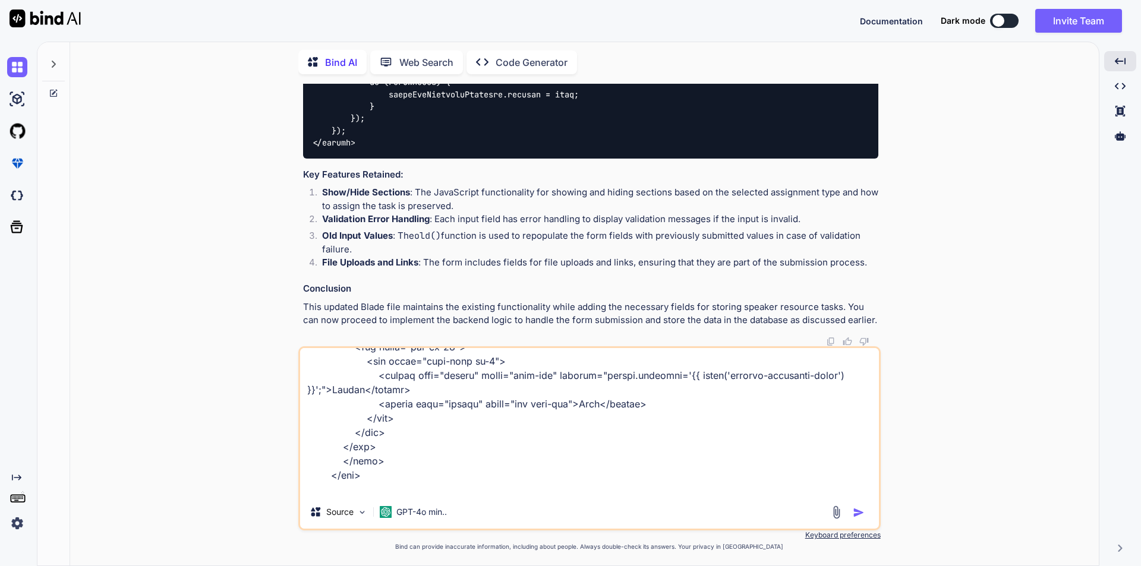
type textarea "<div class="add-form add-company-form"> <form action="{{ route('save-speaker-ta…"
type textarea "x"
type textarea "<div class="add-form add-company-form"> <form action="{{ route('save-speaker-ta…"
type textarea "x"
type textarea "<div class="add-form add-company-form"> <form action="{{ route('save-speaker-ta…"
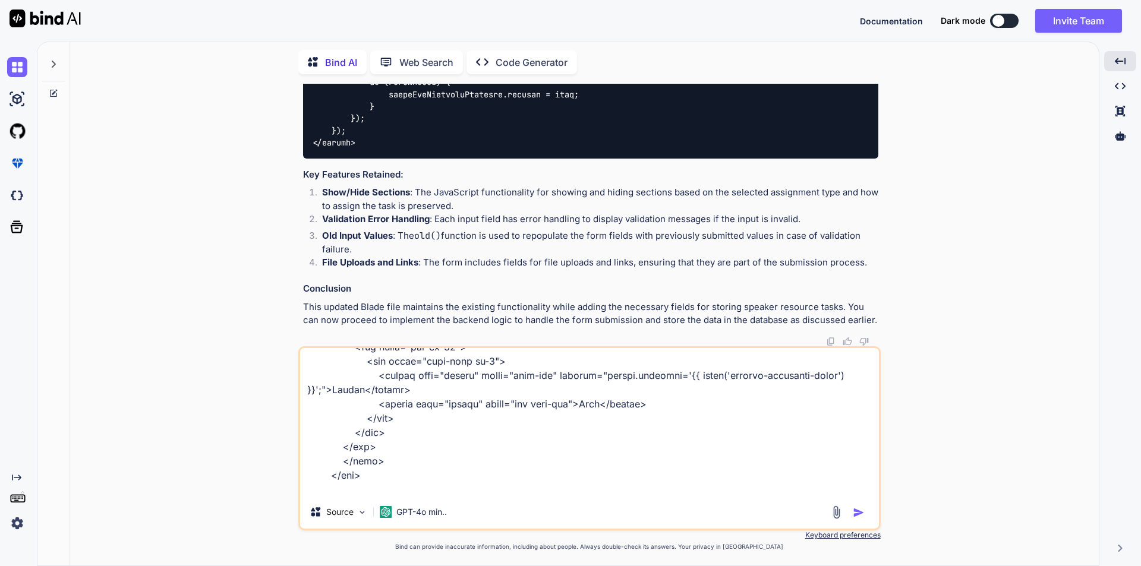
type textarea "x"
type textarea "<div class="add-form add-company-form"> <form action="{{ route('save-speaker-ta…"
type textarea "x"
type textarea "<div class="add-form add-company-form"> <form action="{{ route('save-speaker-ta…"
type textarea "x"
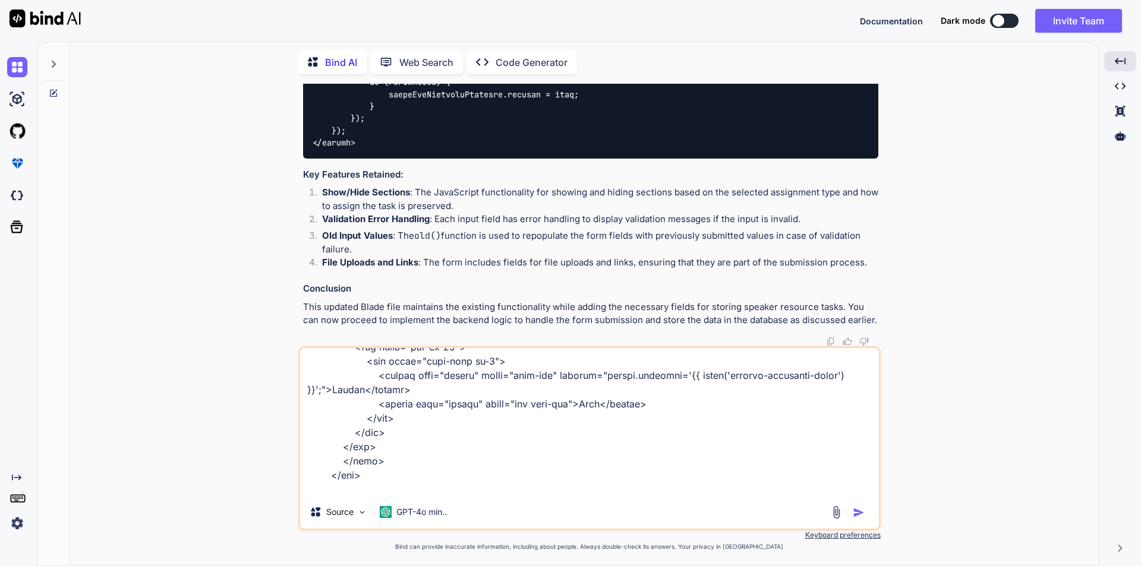
type textarea "<div class="add-form add-company-form"> <form action="{{ route('save-speaker-ta…"
type textarea "x"
type textarea "<div class="add-form add-company-form"> <form action="{{ route('save-speaker-ta…"
type textarea "x"
type textarea "<div class="add-form add-company-form"> <form action="{{ route('save-speaker-ta…"
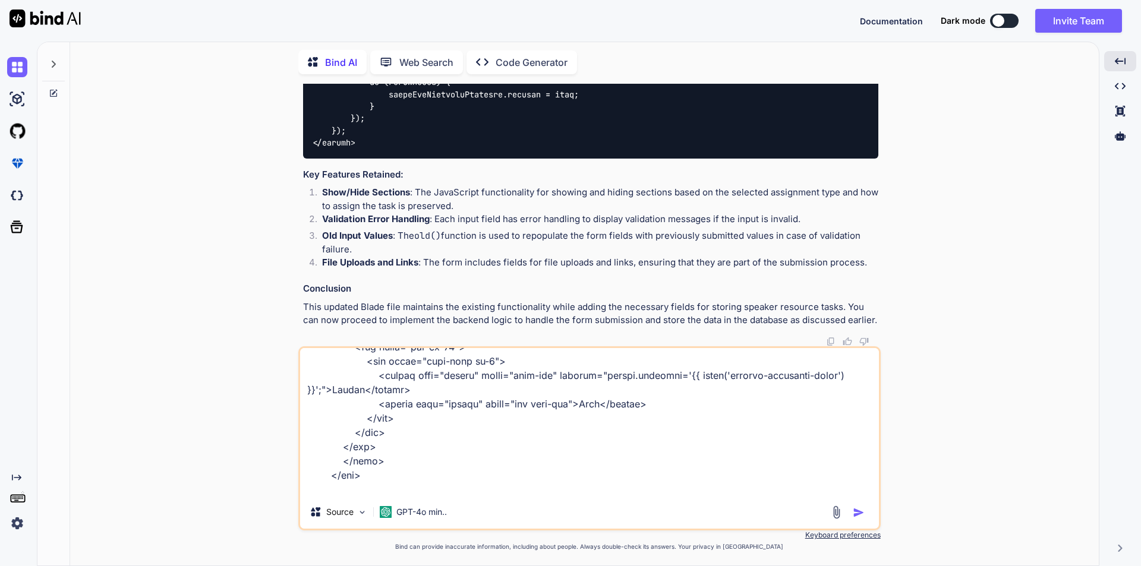
type textarea "x"
type textarea "<div class="add-form add-company-form"> <form action="{{ route('save-speaker-ta…"
type textarea "x"
type textarea "<div class="add-form add-company-form"> <form action="{{ route('save-speaker-ta…"
type textarea "x"
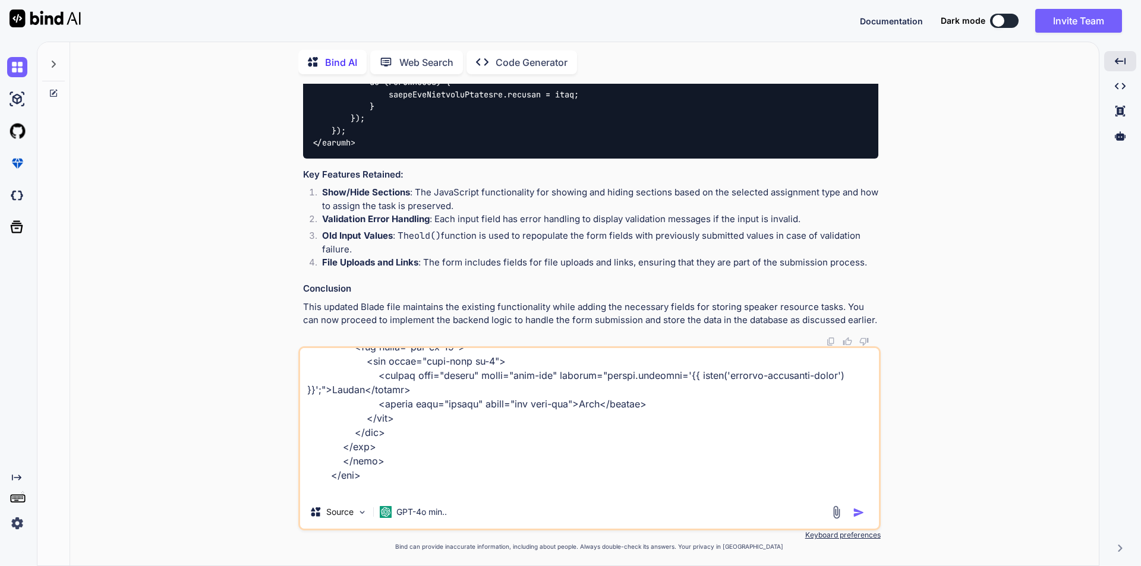
type textarea "<div class="add-form add-company-form"> <form action="{{ route('save-speaker-ta…"
type textarea "x"
type textarea "<div class="add-form add-company-form"> <form action="{{ route('save-speaker-ta…"
type textarea "x"
type textarea "<div class="add-form add-company-form"> <form action="{{ route('save-speaker-ta…"
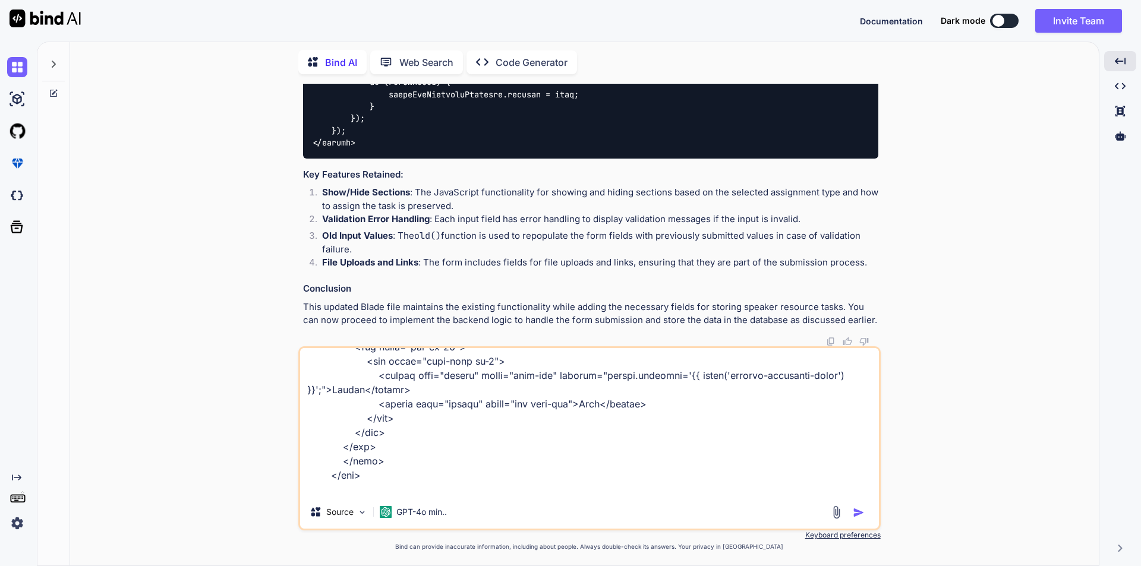
type textarea "x"
type textarea "<div class="add-form add-company-form"> <form action="{{ route('save-speaker-ta…"
type textarea "x"
type textarea "<div class="add-form add-company-form"> <form action="{{ route('save-speaker-ta…"
type textarea "x"
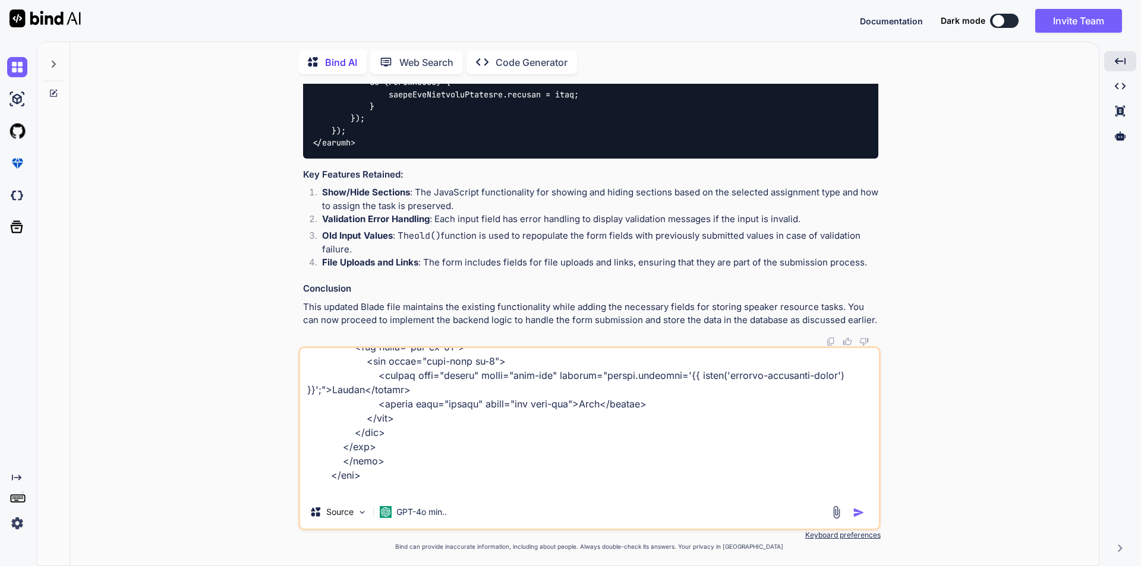
type textarea "<div class="add-form add-company-form"> <form action="{{ route('save-speaker-ta…"
type textarea "x"
type textarea "<div class="add-form add-company-form"> <form action="{{ route('save-speaker-ta…"
type textarea "x"
type textarea "<div class="add-form add-company-form"> <form action="{{ route('save-speaker-ta…"
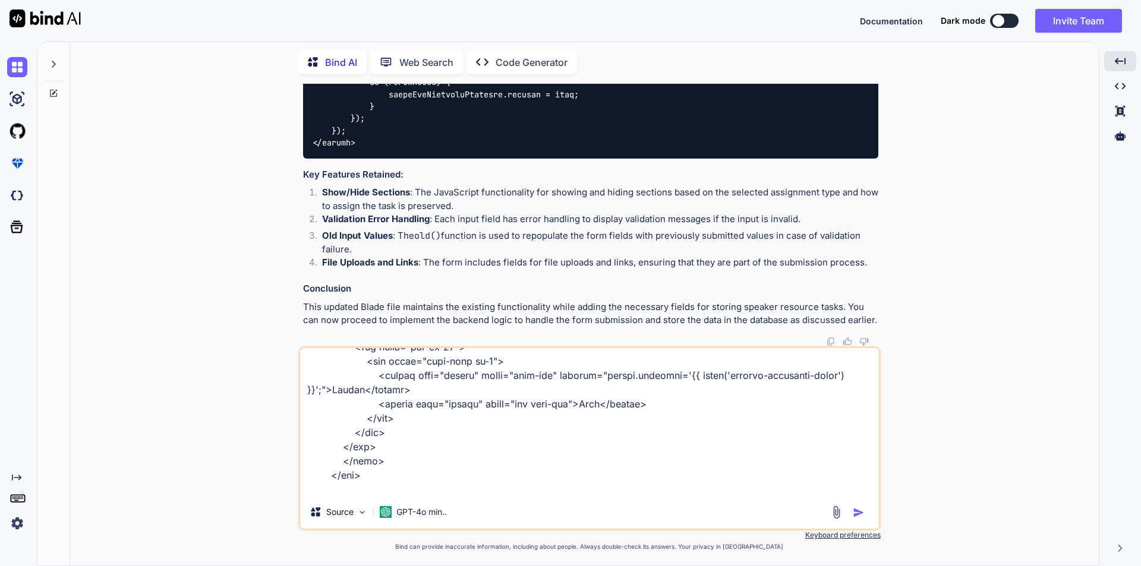
type textarea "x"
type textarea "<div class="add-form add-company-form"> <form action="{{ route('save-speaker-ta…"
type textarea "x"
type textarea "<div class="add-form add-company-form"> <form action="{{ route('save-speaker-ta…"
type textarea "x"
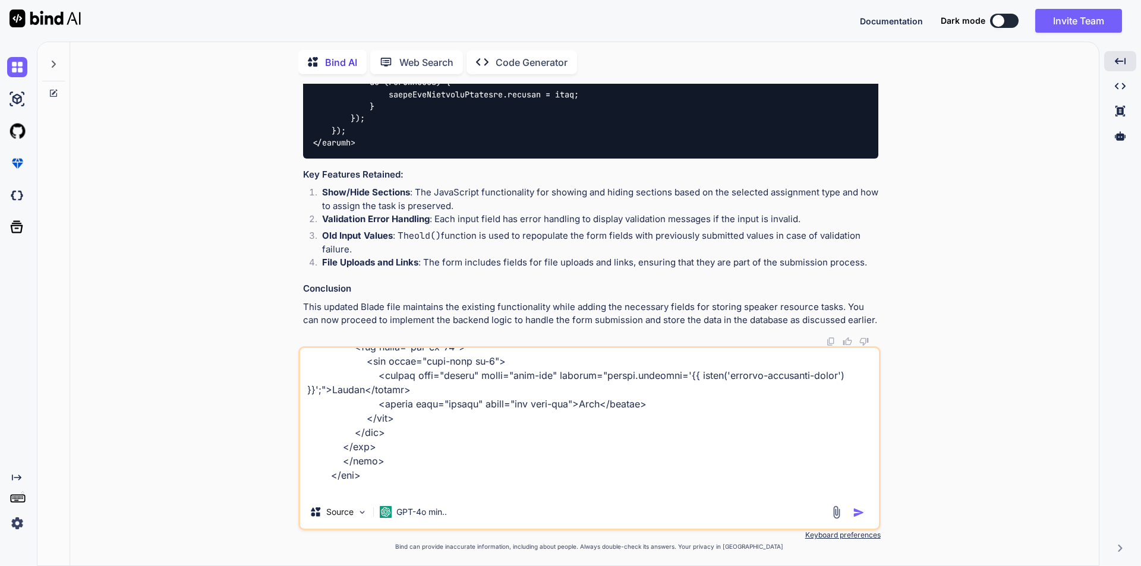
type textarea "<div class="add-form add-company-form"> <form action="{{ route('save-speaker-ta…"
type textarea "x"
type textarea "<div class="add-form add-company-form"> <form action="{{ route('save-speaker-ta…"
type textarea "x"
type textarea "<div class="add-form add-company-form"> <form action="{{ route('save-speaker-ta…"
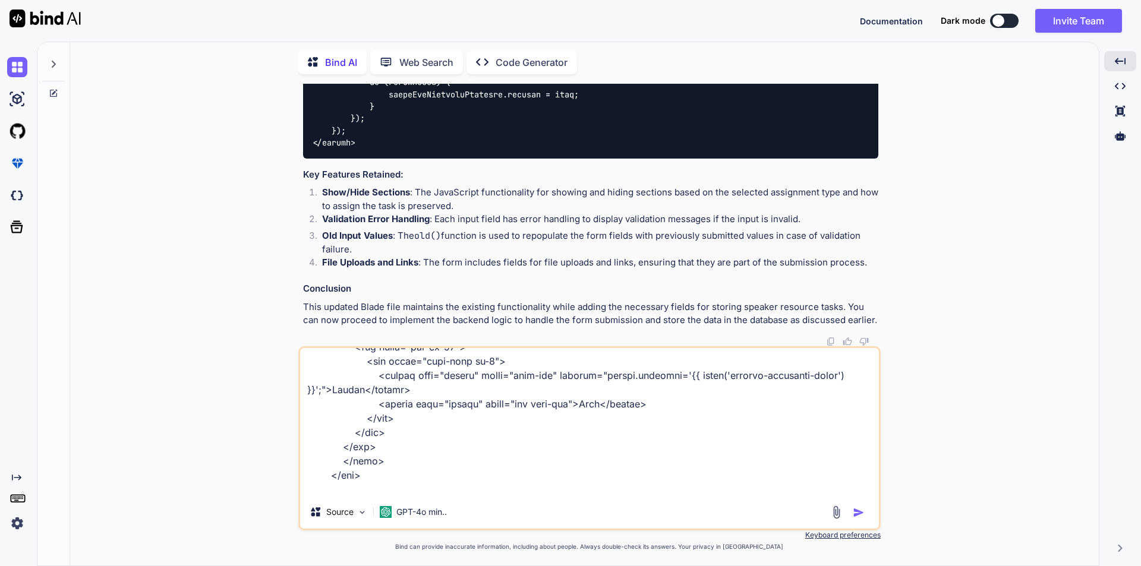
type textarea "x"
type textarea "<div class="add-form add-company-form"> <form action="{{ route('save-speaker-ta…"
type textarea "x"
type textarea "<div class="add-form add-company-form"> <form action="{{ route('save-speaker-ta…"
type textarea "x"
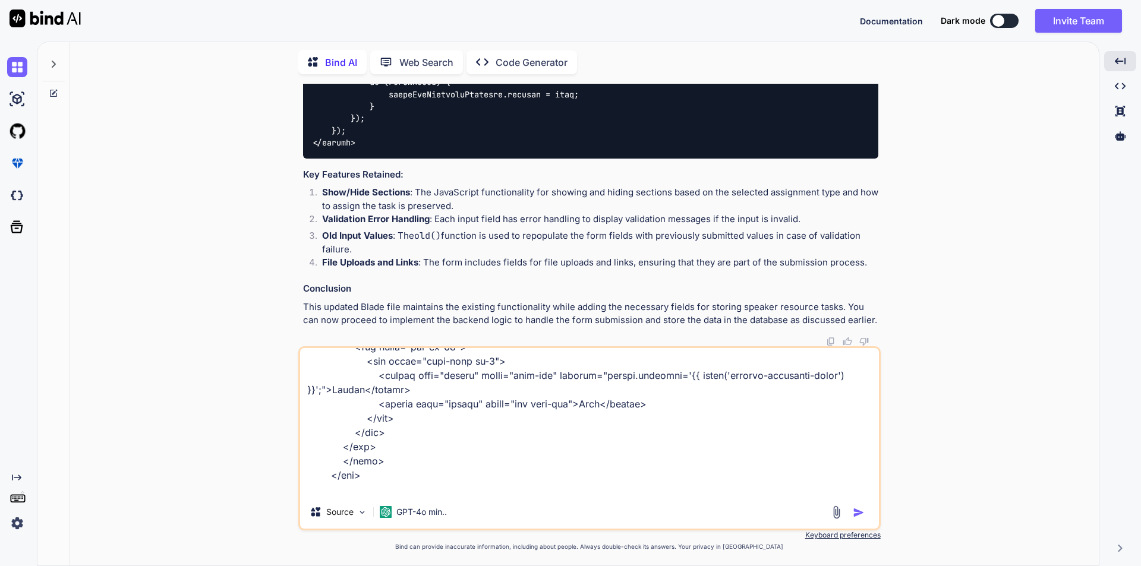
type textarea "<div class="add-form add-company-form"> <form action="{{ route('save-speaker-ta…"
type textarea "x"
type textarea "<div class="add-form add-company-form"> <form action="{{ route('save-speaker-ta…"
type textarea "x"
type textarea "<div class="add-form add-company-form"> <form action="{{ route('save-speaker-ta…"
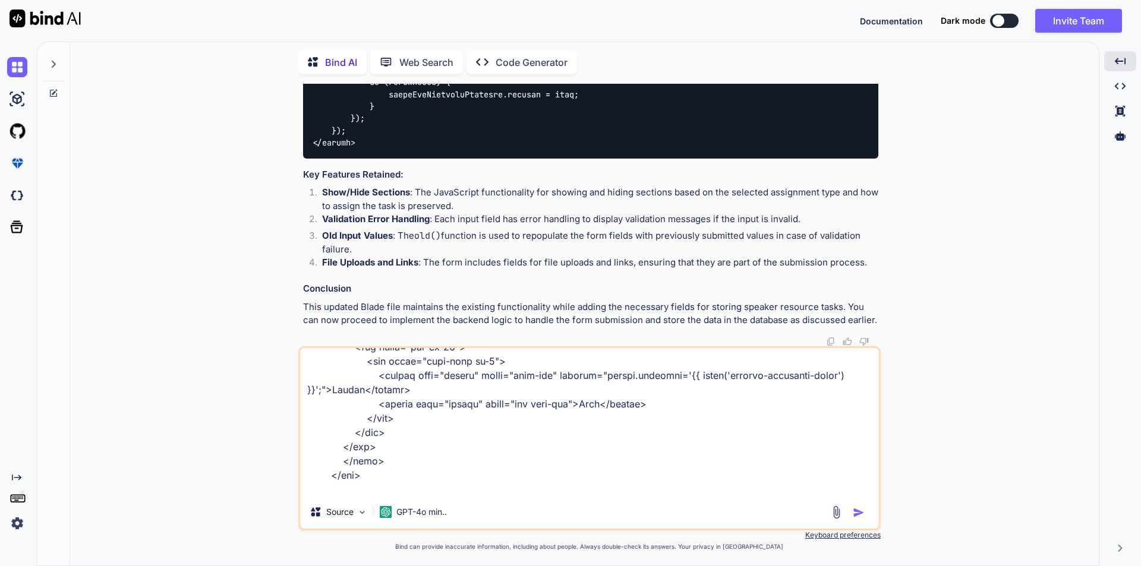
type textarea "x"
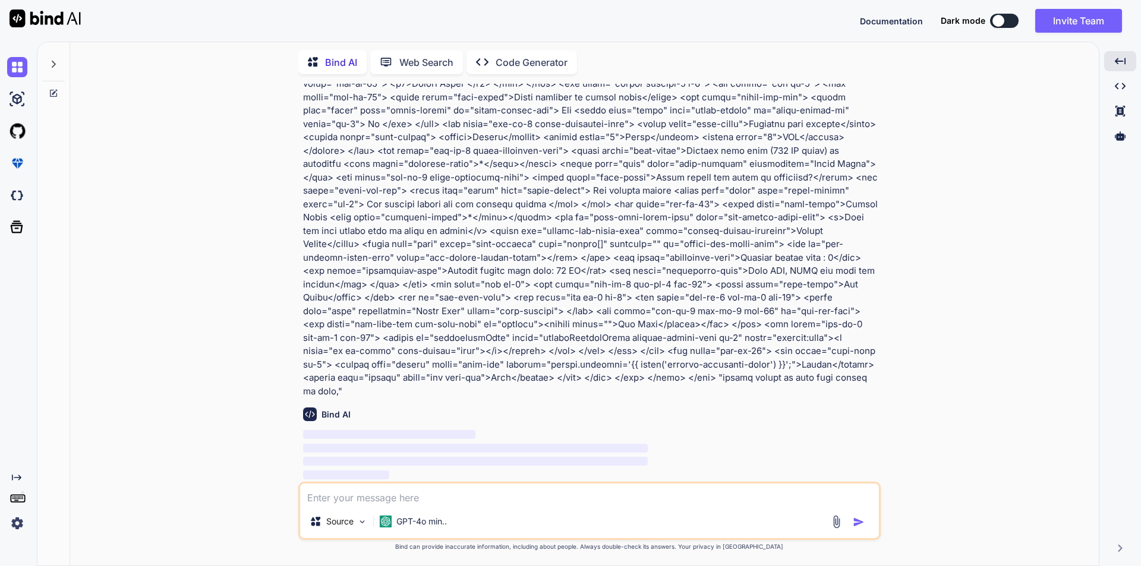
scroll to position [20791, 0]
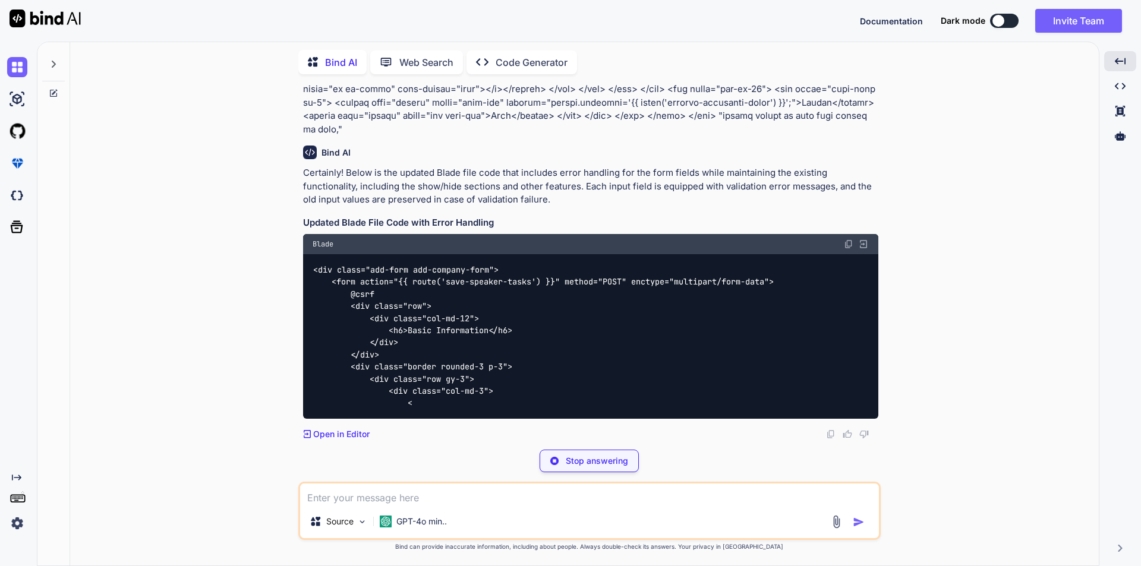
type textarea "x"
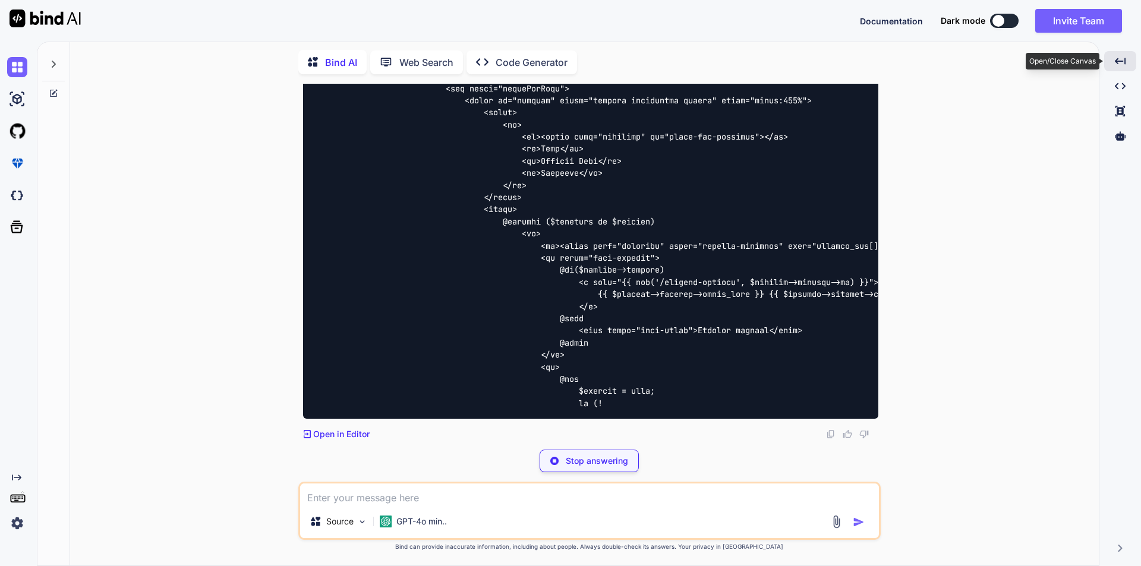
drag, startPoint x: 1120, startPoint y: 65, endPoint x: 1106, endPoint y: 83, distance: 22.4
click at [1120, 65] on icon "Created with Pixso." at bounding box center [1120, 61] width 11 height 11
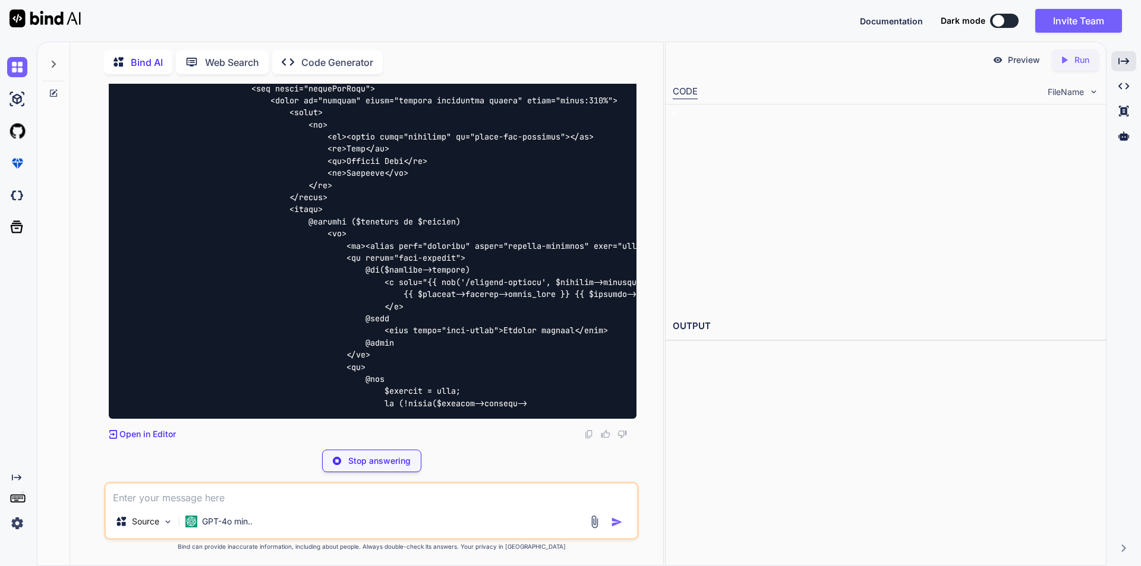
scroll to position [21212, 0]
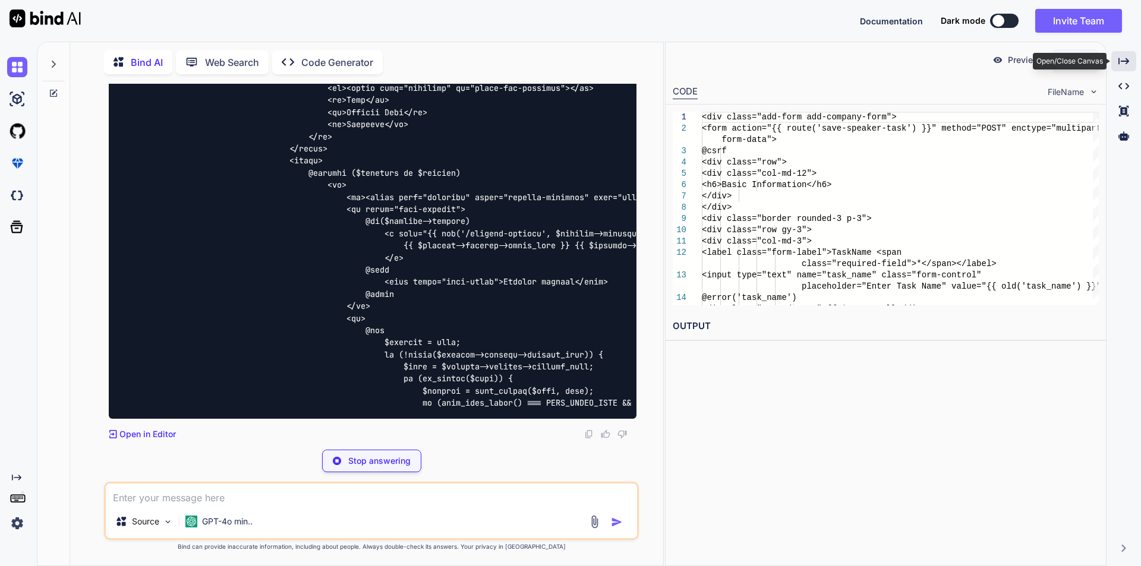
click at [1117, 65] on div "Created with Pixso." at bounding box center [1123, 61] width 25 height 20
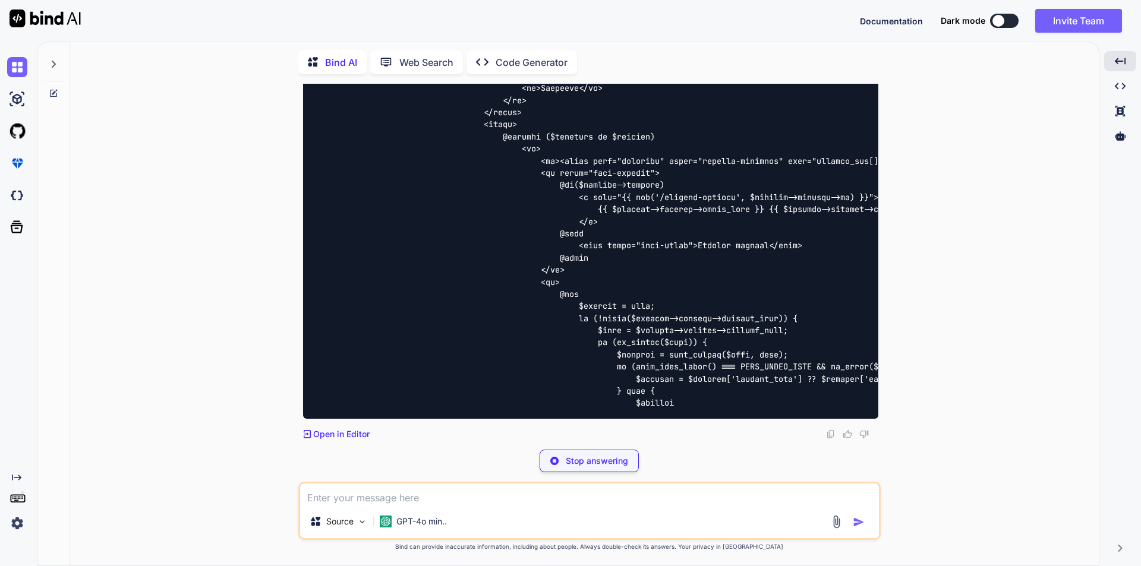
scroll to position [21622, 0]
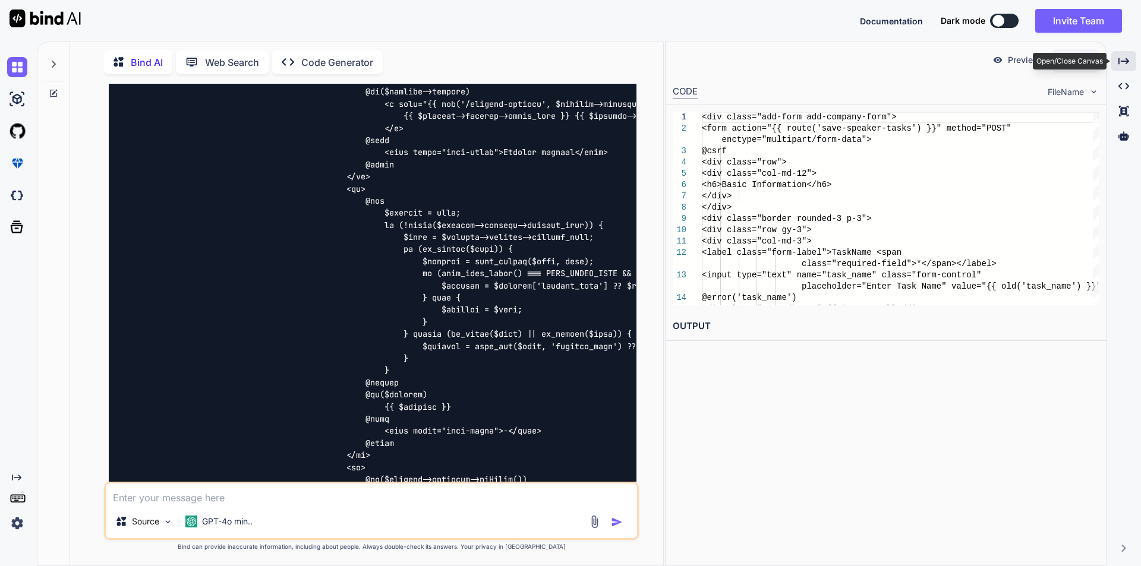
click at [1122, 59] on icon "Created with Pixso." at bounding box center [1123, 61] width 11 height 11
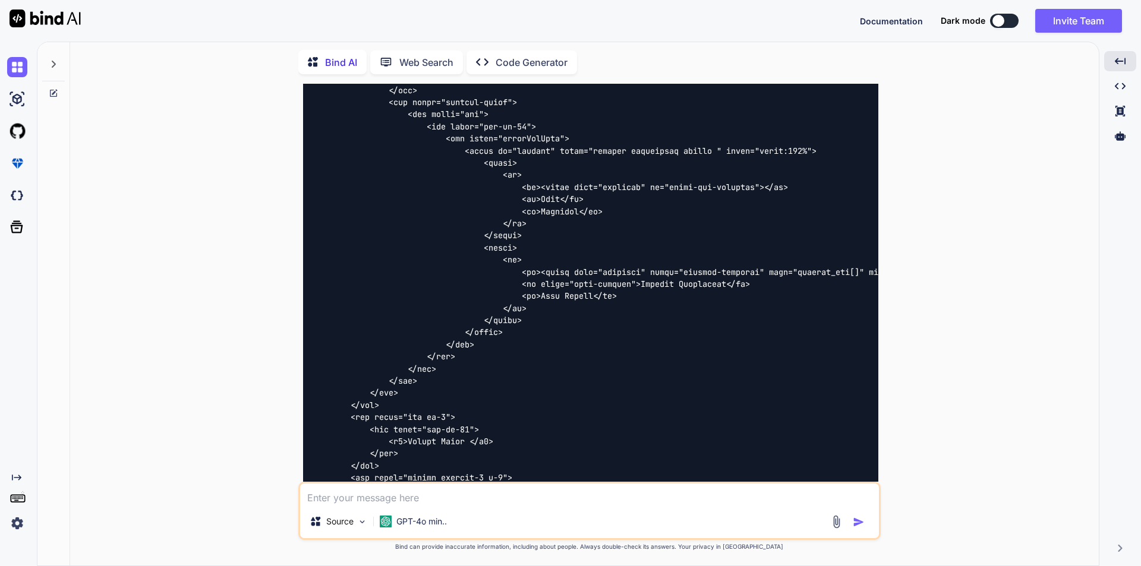
scroll to position [15444, 0]
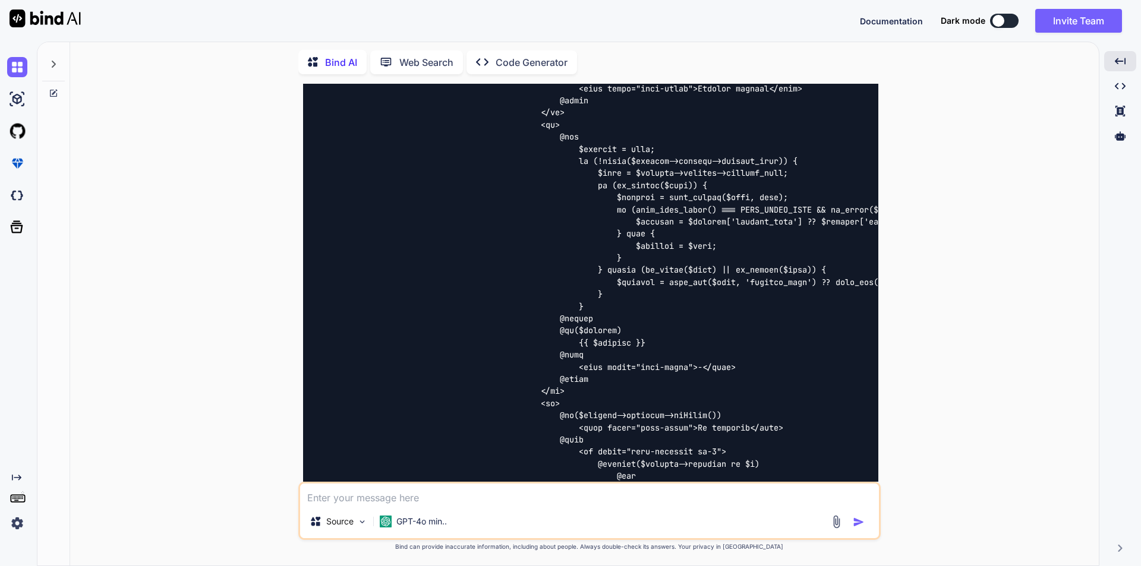
scroll to position [14612, 0]
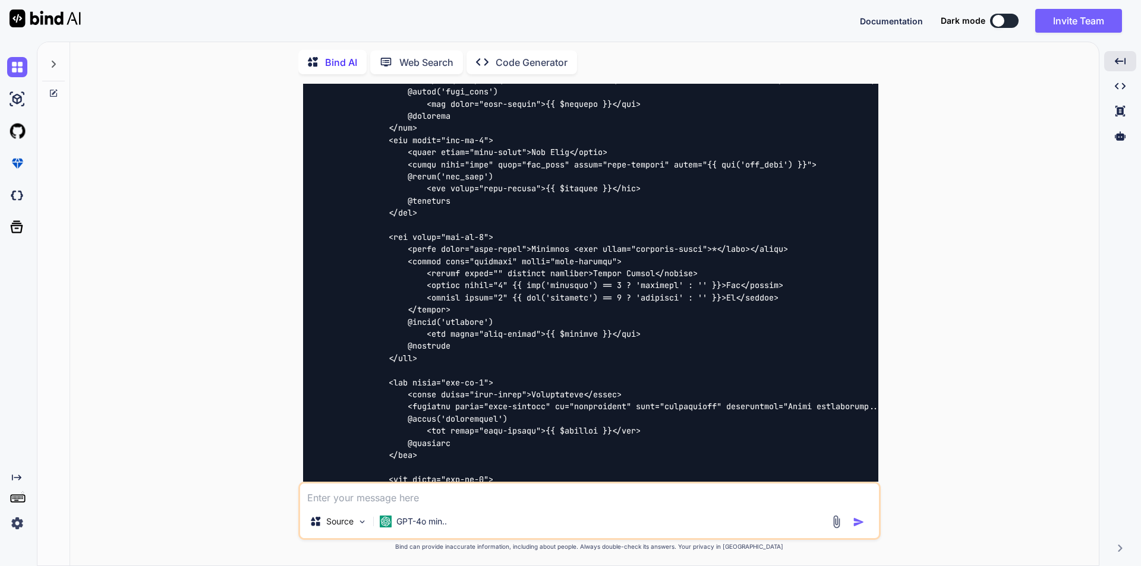
scroll to position [13424, 0]
